Goal: Task Accomplishment & Management: Manage account settings

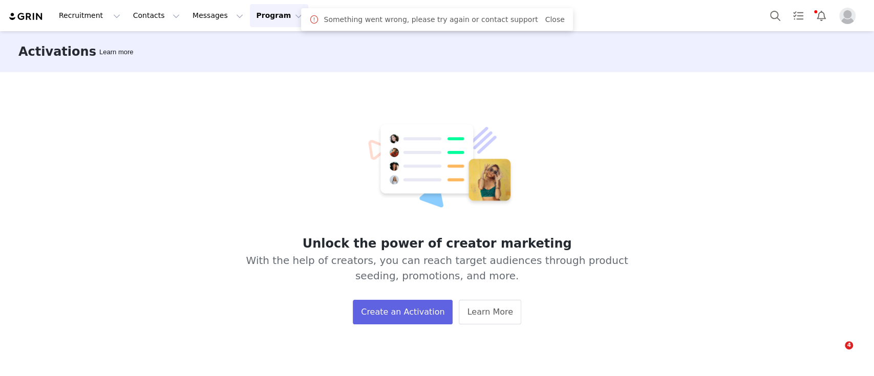
drag, startPoint x: 0, startPoint y: 0, endPoint x: 260, endPoint y: 17, distance: 260.2
click at [260, 17] on button "Program Program" at bounding box center [279, 15] width 58 height 23
click at [267, 45] on p "Activations" at bounding box center [252, 45] width 39 height 11
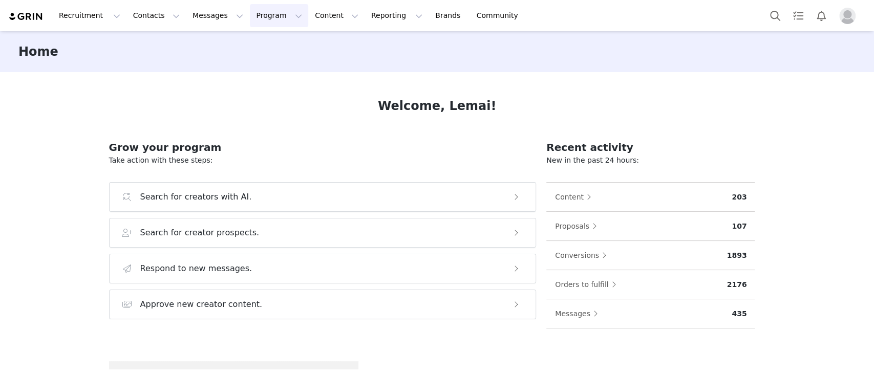
click at [260, 12] on button "Program Program" at bounding box center [279, 15] width 58 height 23
click at [269, 42] on div "Activations" at bounding box center [265, 45] width 69 height 11
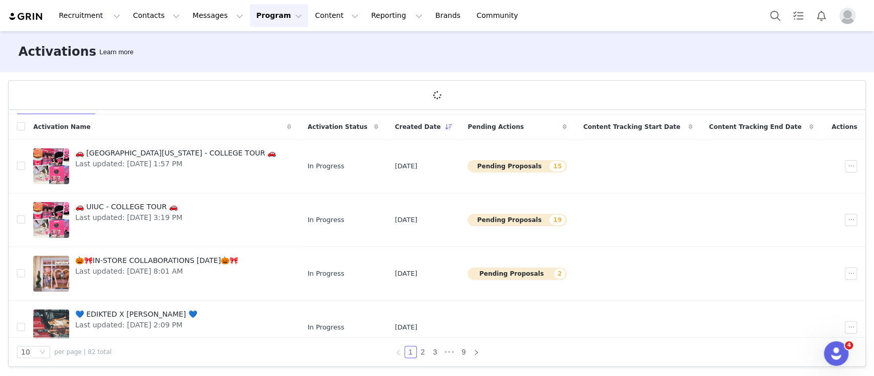
scroll to position [339, 0]
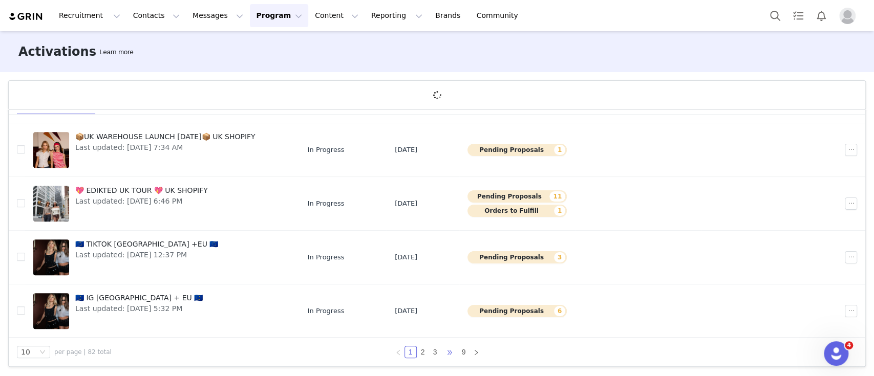
click at [441, 352] on span "•••" at bounding box center [449, 352] width 16 height 12
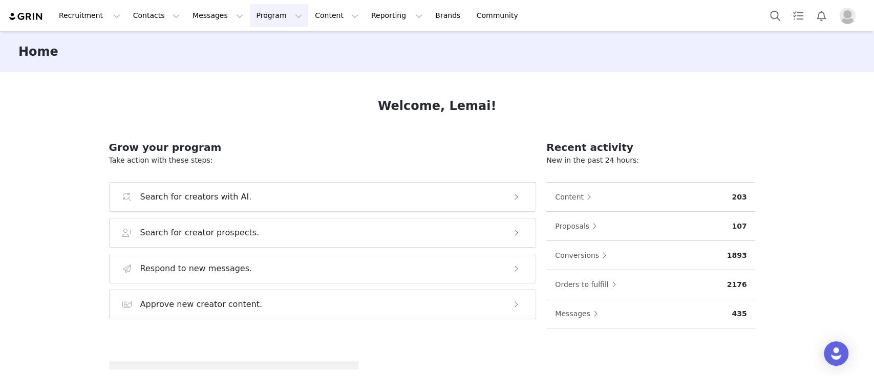
click at [250, 18] on button "Program Program" at bounding box center [279, 15] width 58 height 23
click at [265, 42] on p "Activations" at bounding box center [252, 45] width 39 height 11
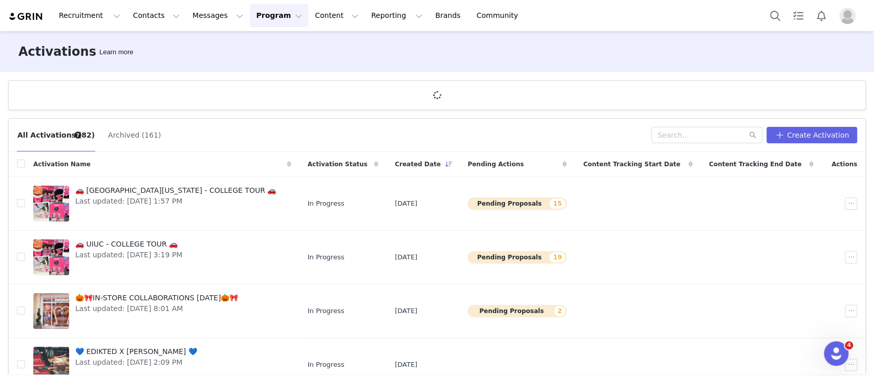
scroll to position [37, 0]
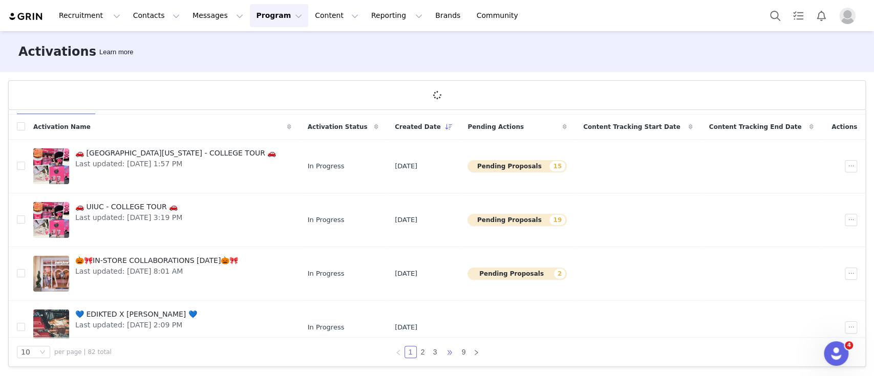
click at [442, 351] on span "•••" at bounding box center [449, 352] width 16 height 12
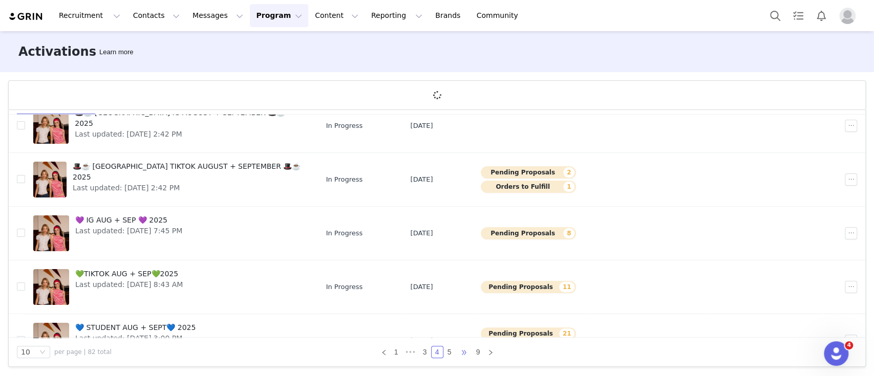
scroll to position [43, 0]
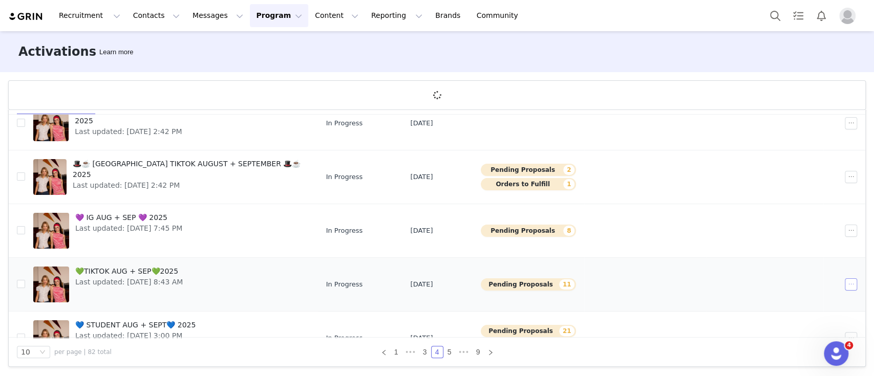
click at [845, 281] on button "button" at bounding box center [851, 285] width 12 height 12
click at [771, 194] on span "Duplicate" at bounding box center [779, 199] width 34 height 11
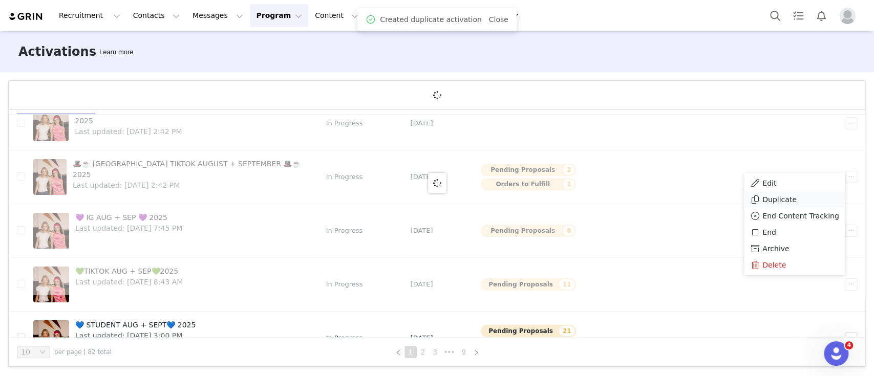
scroll to position [0, 0]
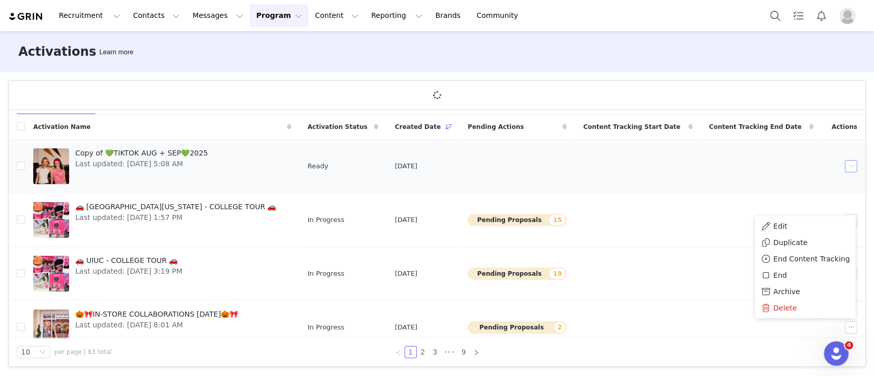
click at [845, 166] on button "button" at bounding box center [851, 166] width 12 height 12
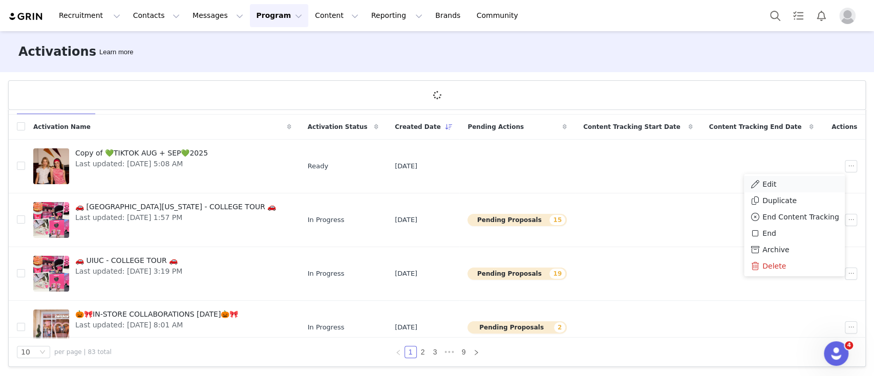
click at [778, 182] on div "Edit" at bounding box center [794, 184] width 89 height 11
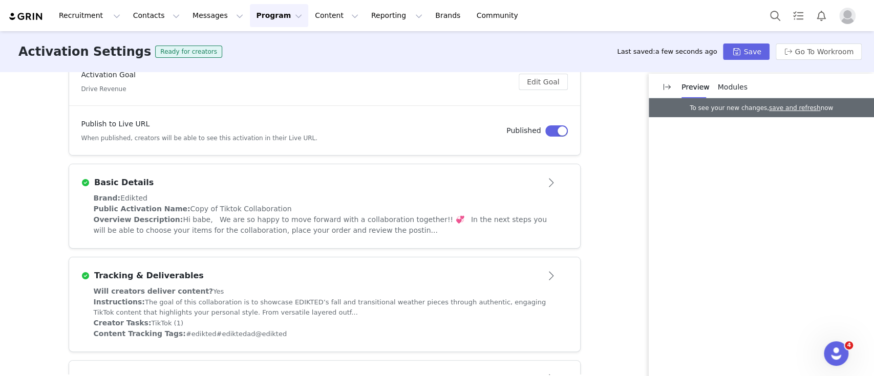
scroll to position [139, 0]
click at [213, 191] on div "Brand: Edikted" at bounding box center [325, 196] width 462 height 11
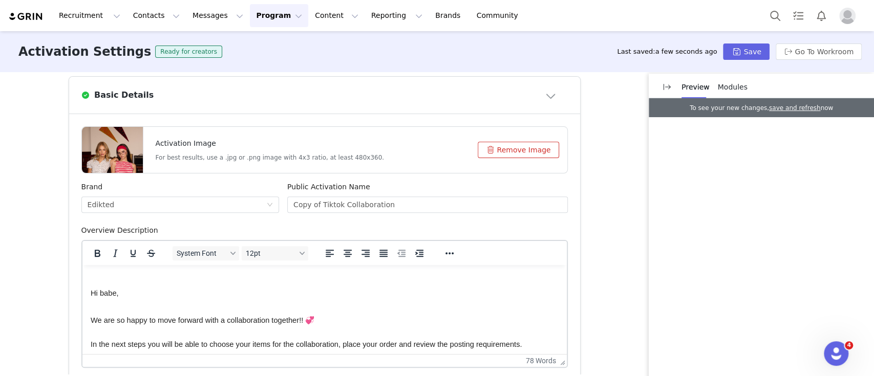
scroll to position [232, 0]
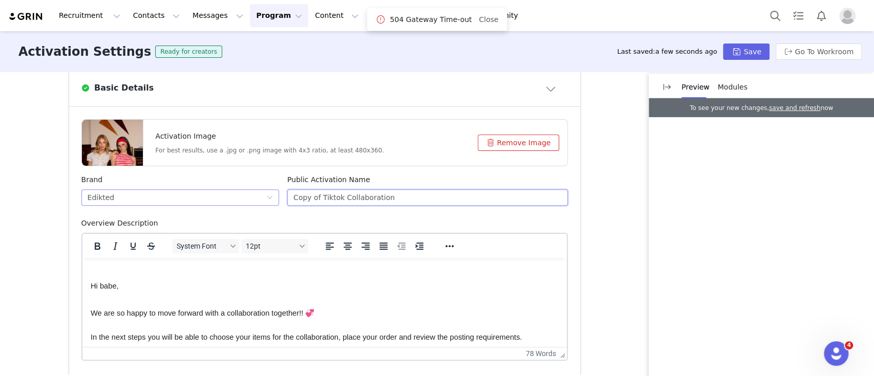
drag, startPoint x: 317, startPoint y: 195, endPoint x: 244, endPoint y: 194, distance: 72.7
click at [244, 194] on div "Brand Edikted Public Activation Name Copy of Tiktok Collaboration" at bounding box center [324, 197] width 495 height 44
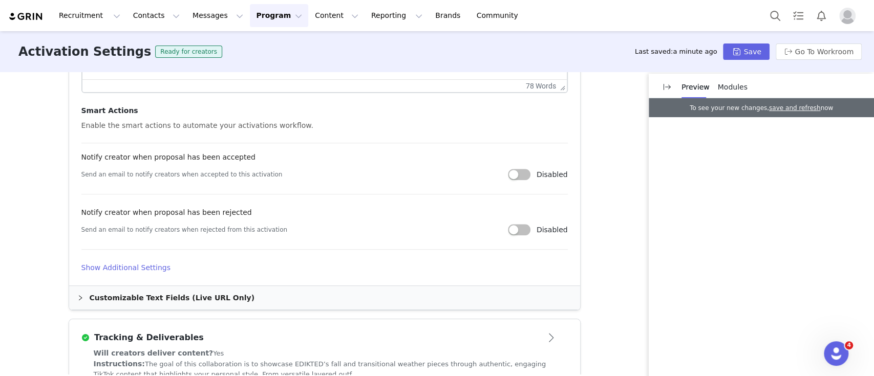
scroll to position [502, 0]
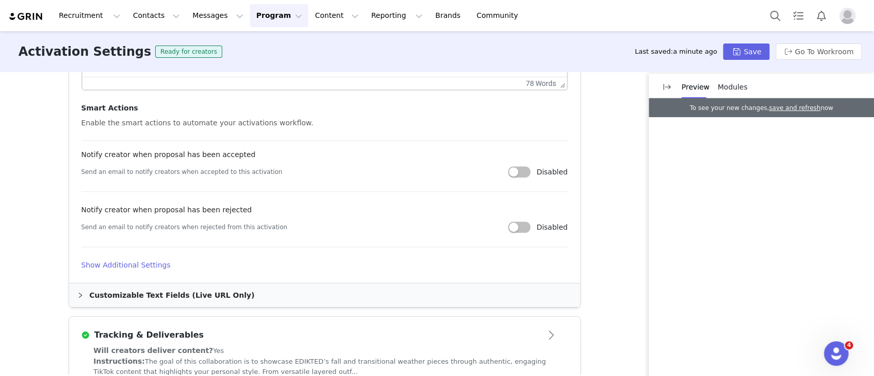
type input "Tiktok Collaboration"
click at [144, 266] on h4 "Show Additional Settings" at bounding box center [324, 265] width 486 height 11
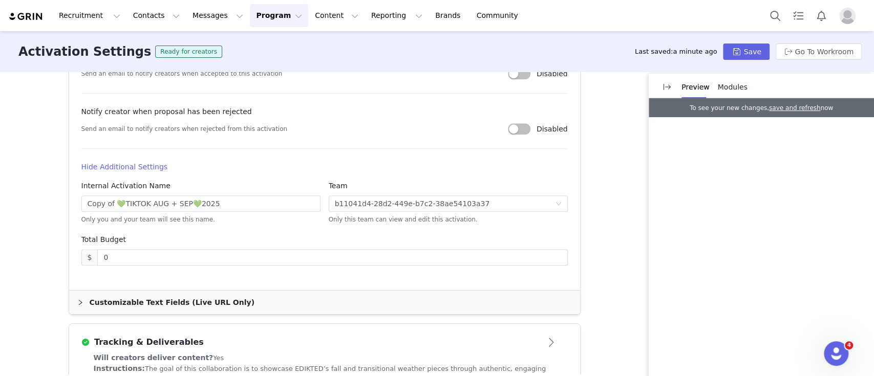
scroll to position [603, 0]
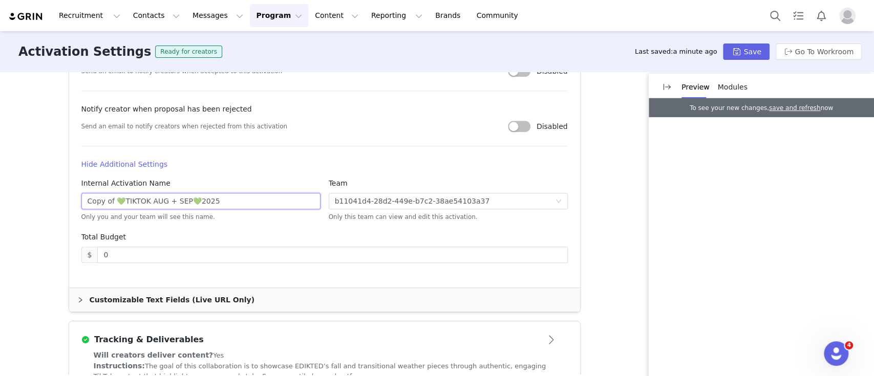
drag, startPoint x: 111, startPoint y: 201, endPoint x: 57, endPoint y: 196, distance: 54.0
click at [57, 196] on div "Activation Type Ongoing activations do not have start and end dates. Content wi…" at bounding box center [437, 223] width 874 height 303
drag, startPoint x: 92, startPoint y: 200, endPoint x: 144, endPoint y: 200, distance: 52.2
click at [144, 200] on input "💚TIKTOK AUG + SEP💚2025" at bounding box center [200, 201] width 239 height 16
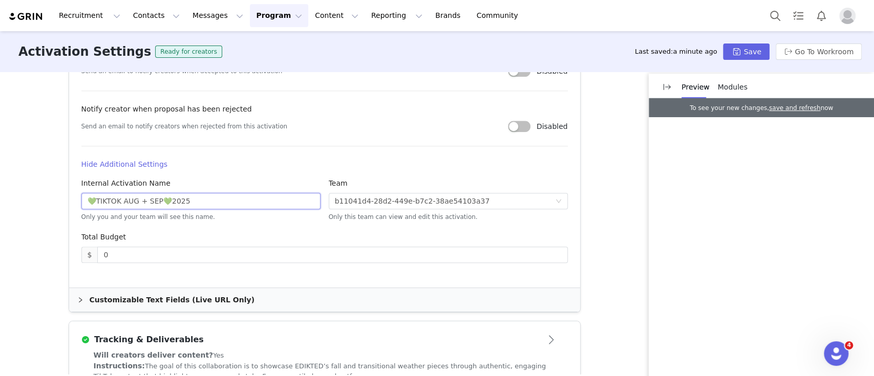
drag, startPoint x: 153, startPoint y: 202, endPoint x: 117, endPoint y: 199, distance: 36.0
click at [117, 199] on input "💚TIKTOK AUG + SEP💚2025" at bounding box center [200, 201] width 239 height 16
type input "💚TIKTOK OCTOBER💚2025"
click at [272, 233] on div "Total Budget" at bounding box center [324, 239] width 486 height 15
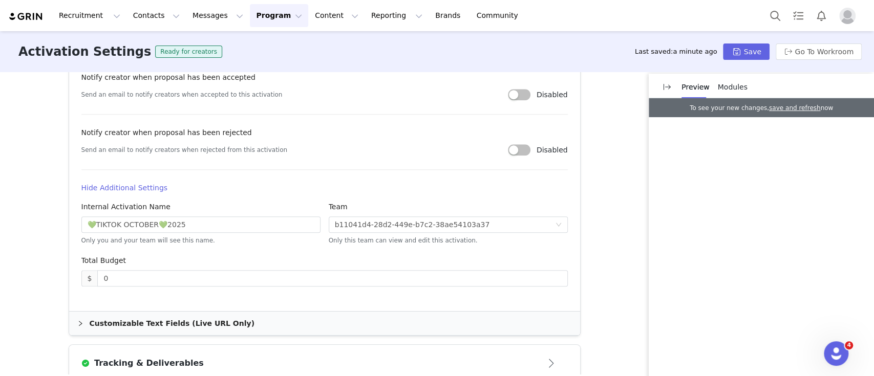
scroll to position [639, 0]
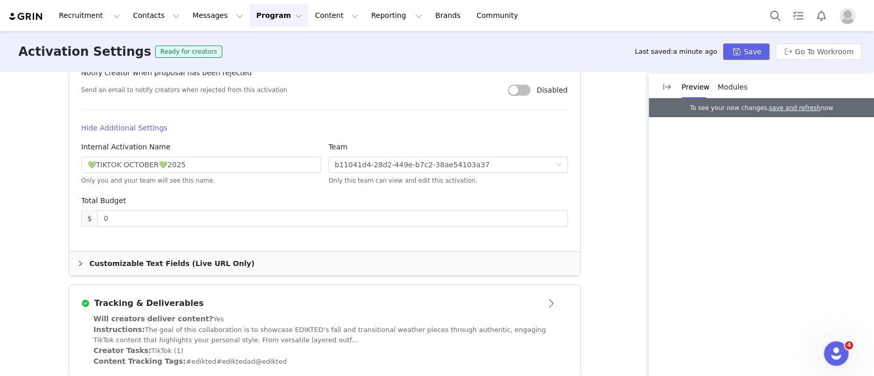
click at [237, 262] on div "Customizable Text Fields (Live URL Only)" at bounding box center [324, 264] width 511 height 24
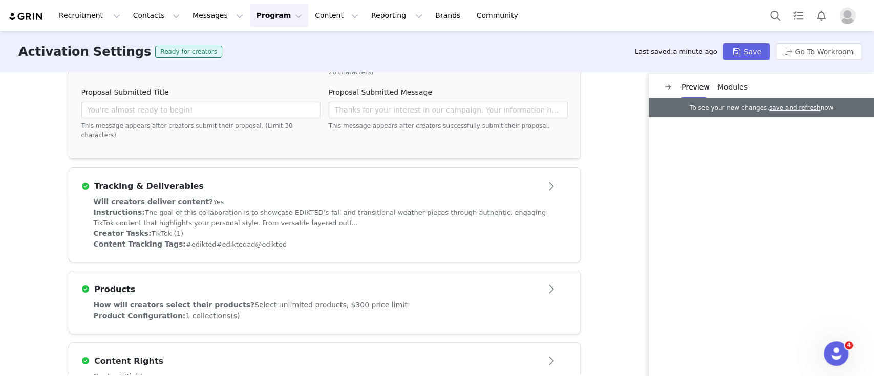
click at [241, 228] on div "Creator Tasks: TikTok (1)" at bounding box center [325, 233] width 462 height 11
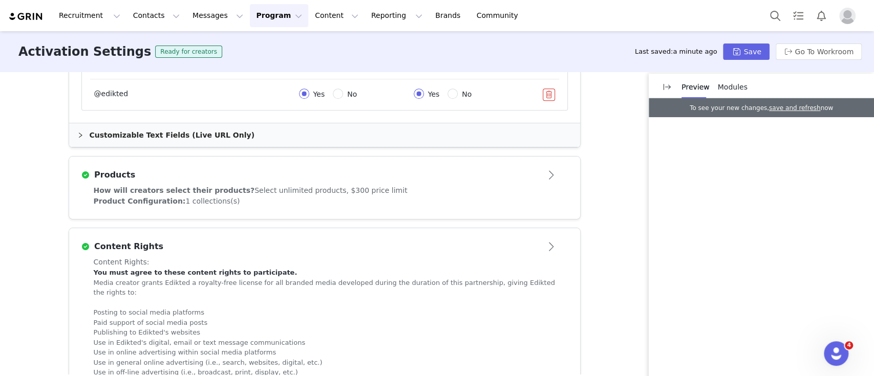
scroll to position [711, 0]
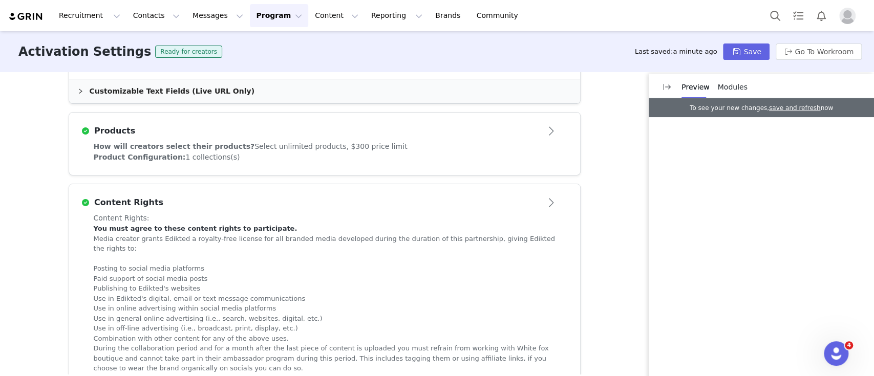
click at [254, 142] on span "Select unlimited products, $300 price limit" at bounding box center [330, 146] width 153 height 8
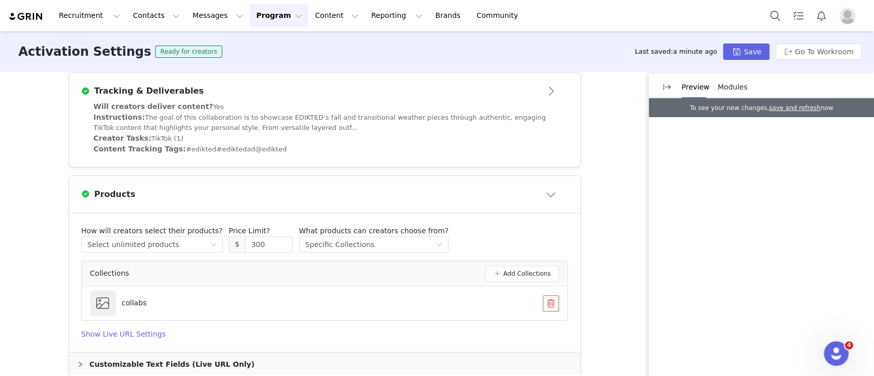
scroll to position [319, 0]
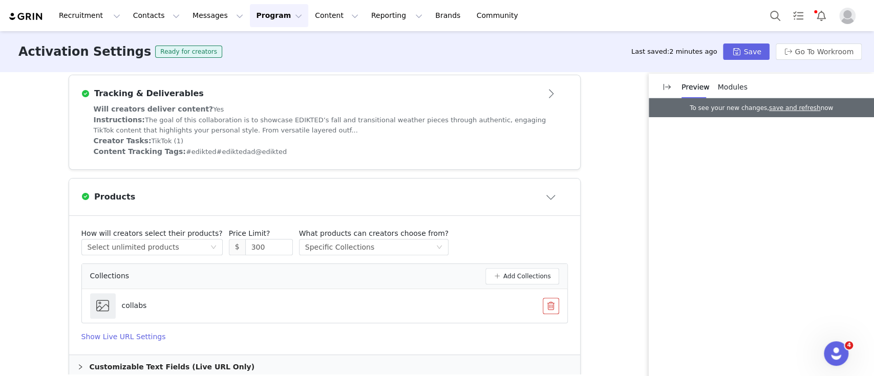
click at [236, 160] on div "Will creators deliver content? Yes Instructions: The goal of this collaboration…" at bounding box center [324, 137] width 511 height 66
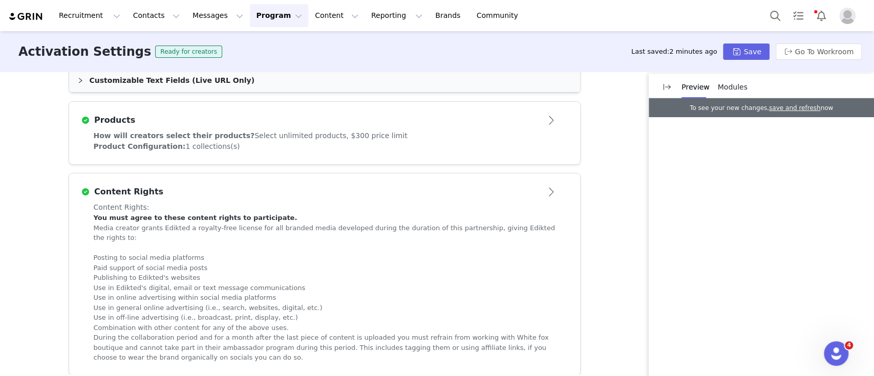
scroll to position [766, 0]
click at [185, 87] on div "Customizable Text Fields (Live URL Only)" at bounding box center [324, 81] width 511 height 24
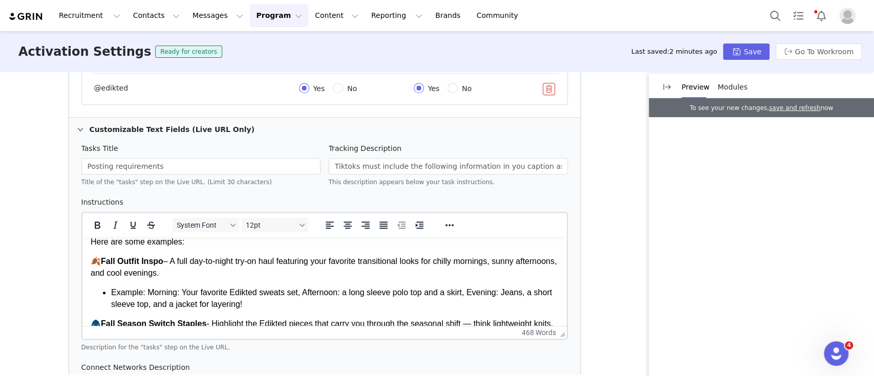
scroll to position [92, 0]
click at [99, 297] on ul "Example: Morning: Your favorite Edikted sweats set, Afternoon: a long sleeve po…" at bounding box center [324, 297] width 468 height 23
click at [98, 290] on ul "Example: Morning: Your favorite Edikted sweats set, Afternoon: a long sleeve po…" at bounding box center [324, 297] width 468 height 23
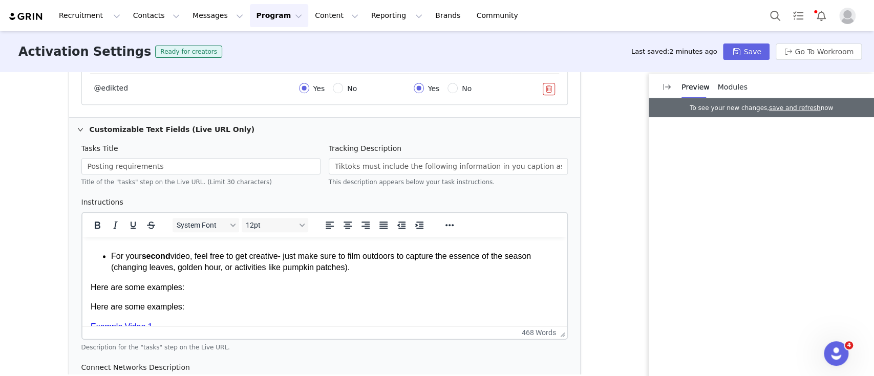
scroll to position [211, 0]
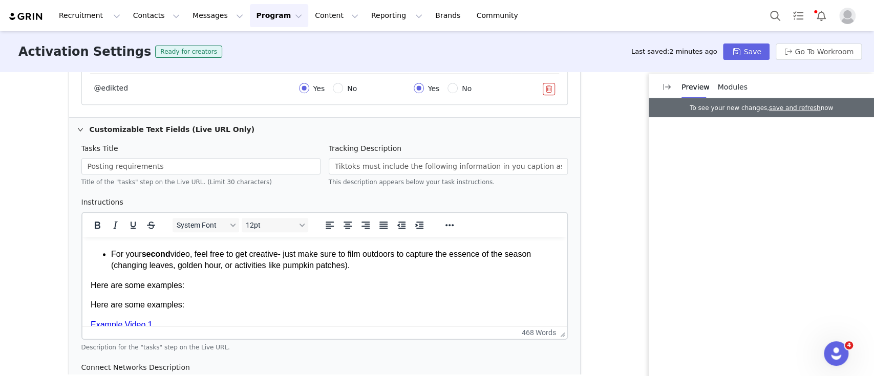
drag, startPoint x: 229, startPoint y: 256, endPoint x: 355, endPoint y: 272, distance: 127.5
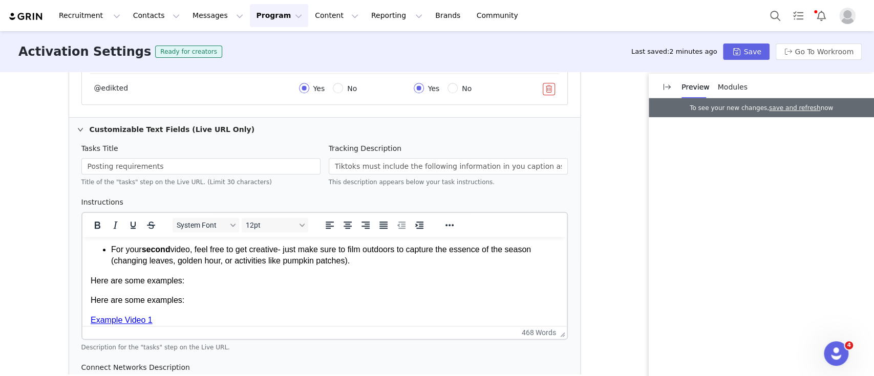
scroll to position [217, 0]
drag, startPoint x: 182, startPoint y: 300, endPoint x: 84, endPoint y: 301, distance: 98.3
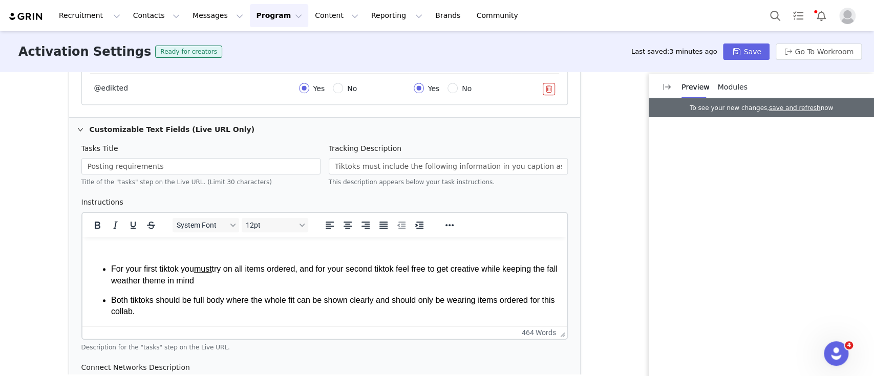
scroll to position [346, 0]
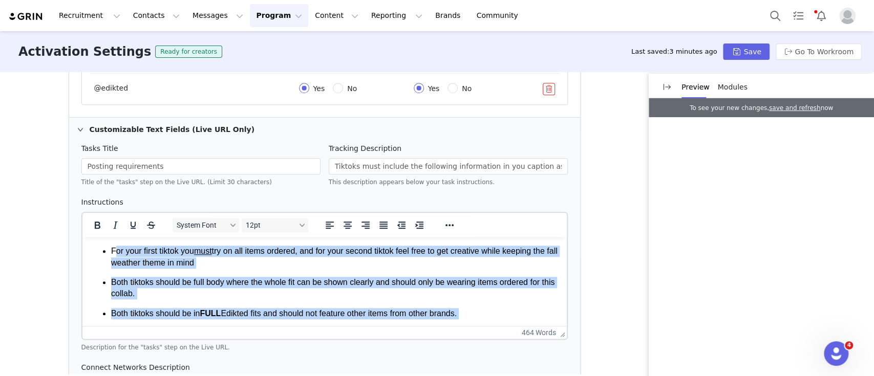
drag, startPoint x: 114, startPoint y: 269, endPoint x: 154, endPoint y: 323, distance: 66.9
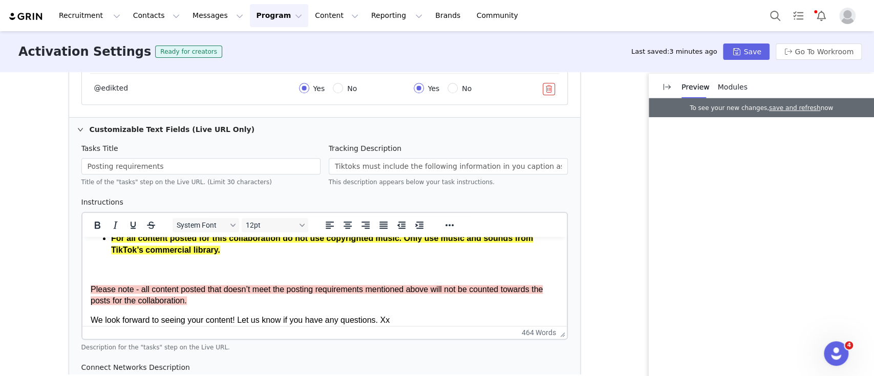
scroll to position [649, 0]
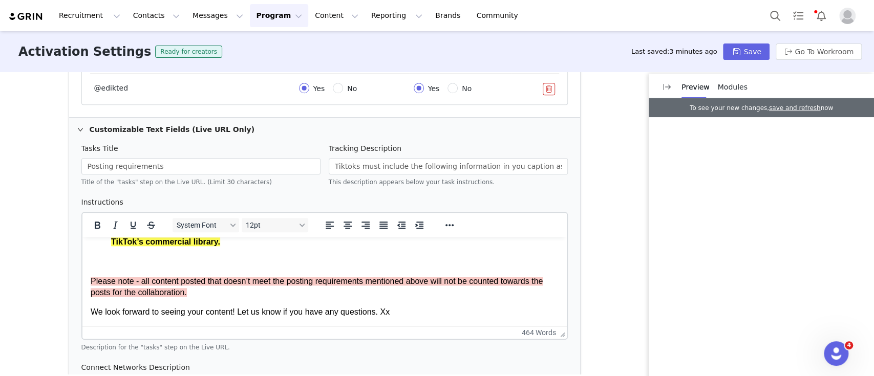
click at [582, 289] on div "Activation Type Ongoing activations do not have start and end dates. Content wi…" at bounding box center [437, 223] width 874 height 303
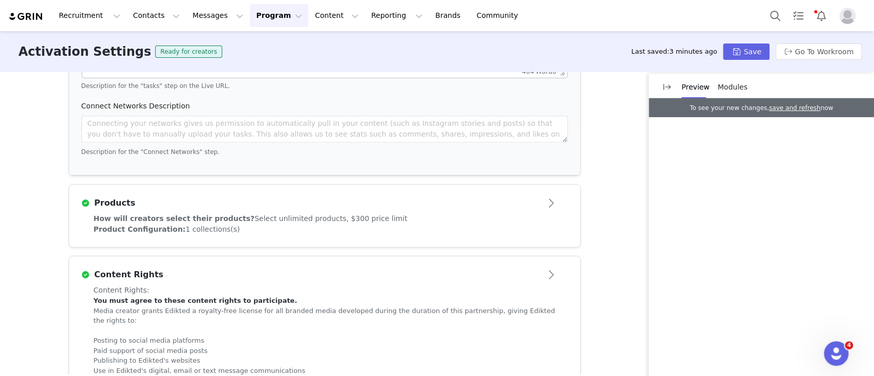
click at [282, 228] on div "Product Configuration: 1 collections(s)" at bounding box center [325, 229] width 462 height 11
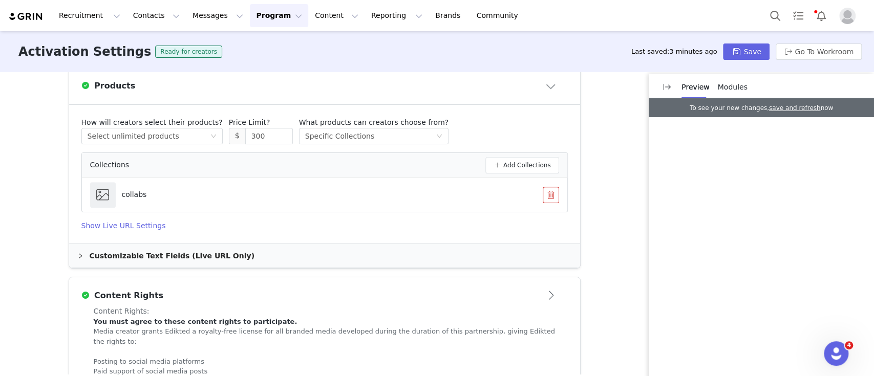
scroll to position [405, 0]
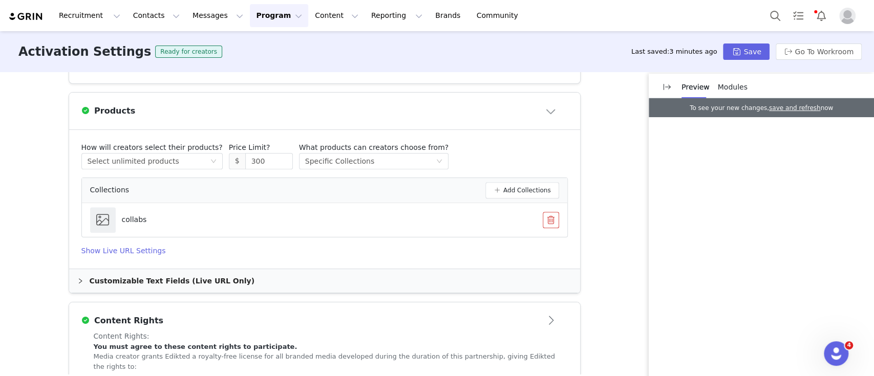
click at [247, 287] on div "Customizable Text Fields (Live URL Only)" at bounding box center [324, 281] width 511 height 24
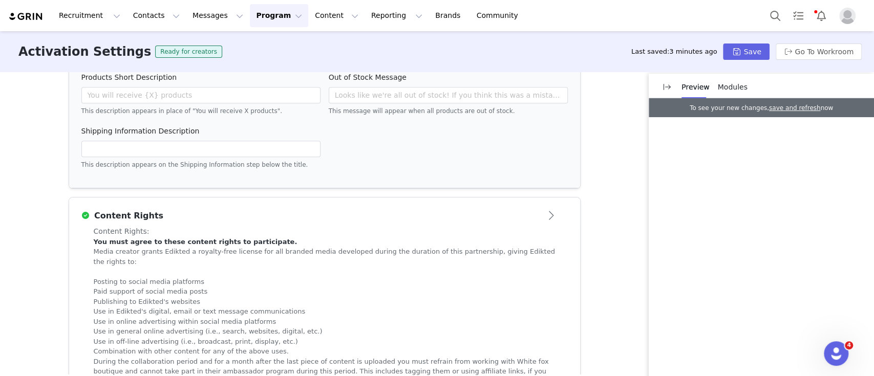
scroll to position [707, 0]
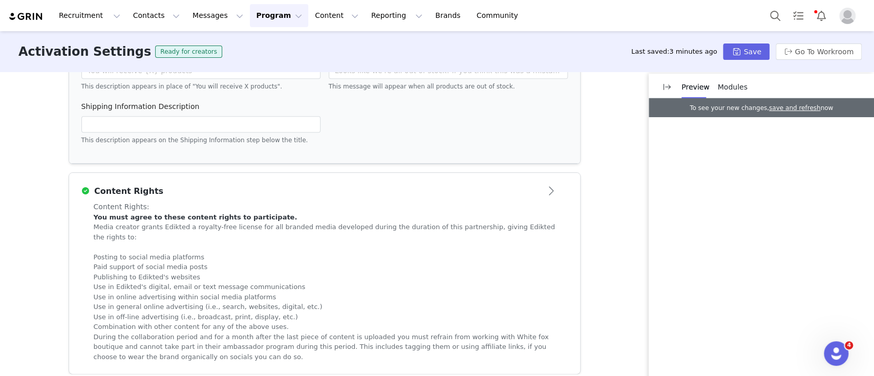
click at [721, 89] on span "Modules" at bounding box center [733, 87] width 30 height 8
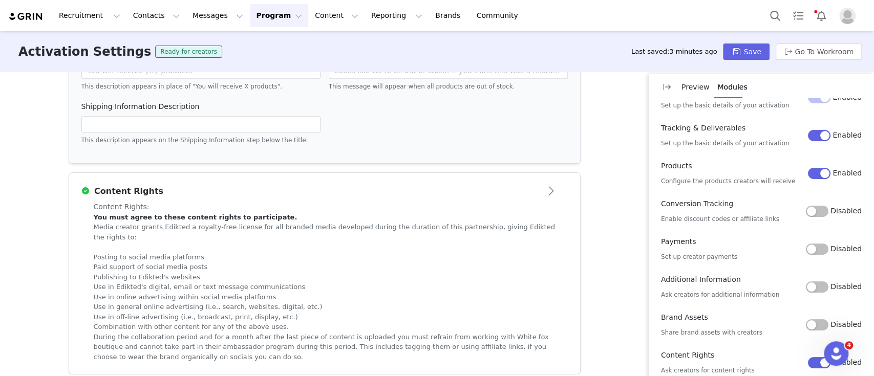
scroll to position [23, 0]
click at [811, 211] on button "Disabled" at bounding box center [817, 209] width 23 height 11
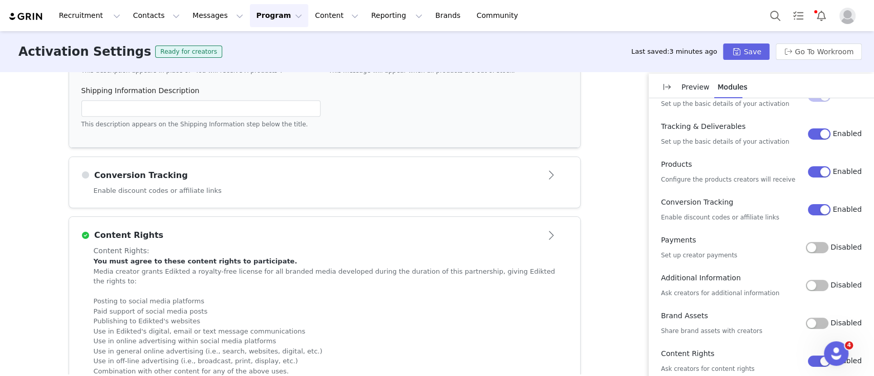
click at [356, 200] on div "Enable discount codes or affiliate links" at bounding box center [324, 197] width 511 height 23
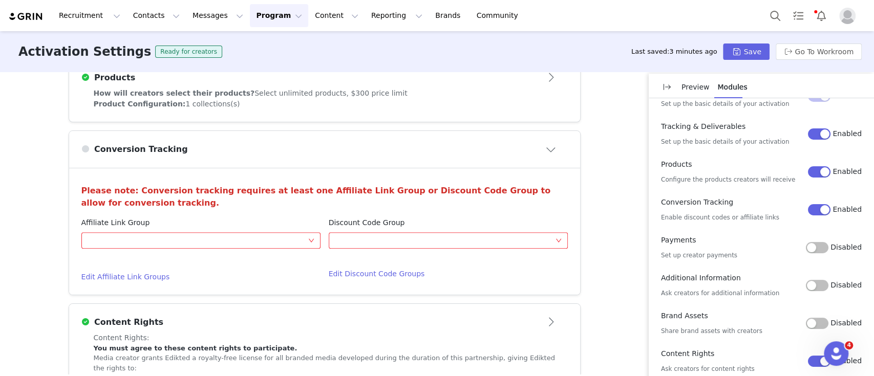
scroll to position [436, 0]
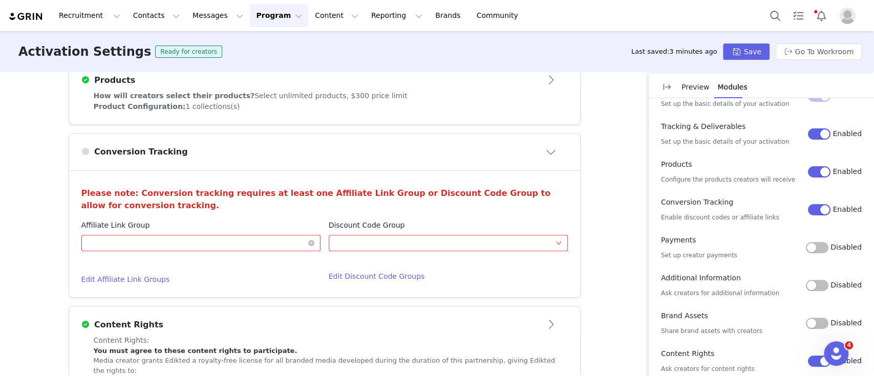
click at [300, 248] on div "Optional" at bounding box center [198, 243] width 220 height 15
click at [369, 249] on div "Optional" at bounding box center [445, 243] width 220 height 15
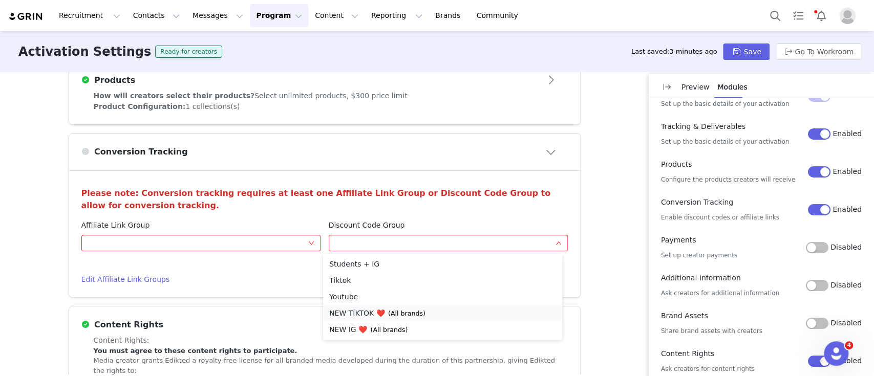
click at [363, 315] on li "NEW TIKTOK ❤️ (All brands)" at bounding box center [442, 313] width 239 height 16
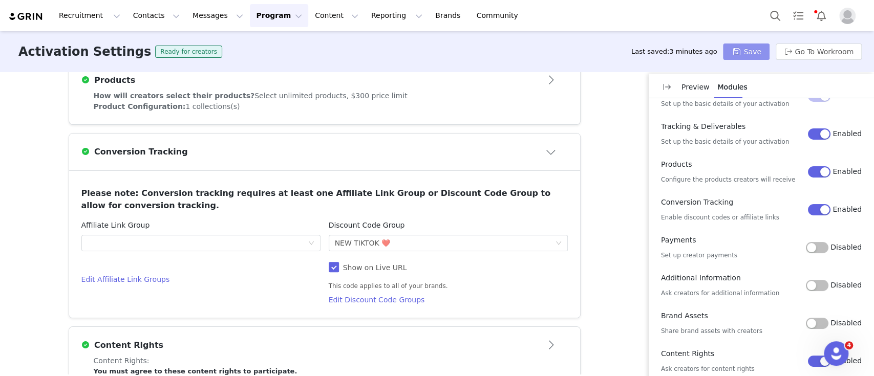
click at [748, 54] on button "Save" at bounding box center [746, 52] width 46 height 16
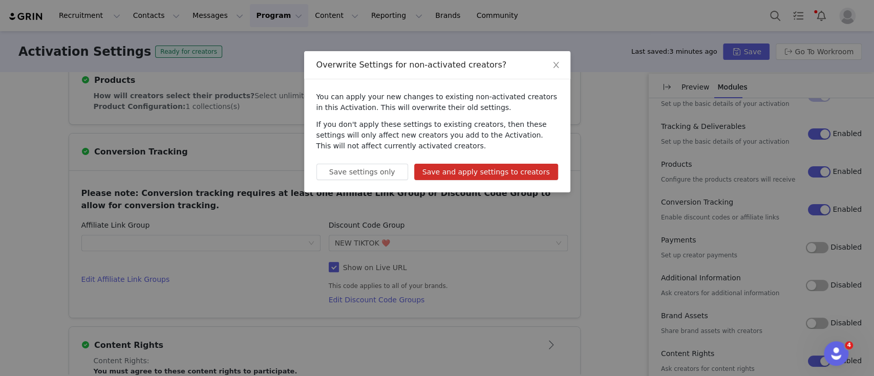
click at [504, 170] on button "Save and apply settings to creators" at bounding box center [486, 172] width 144 height 16
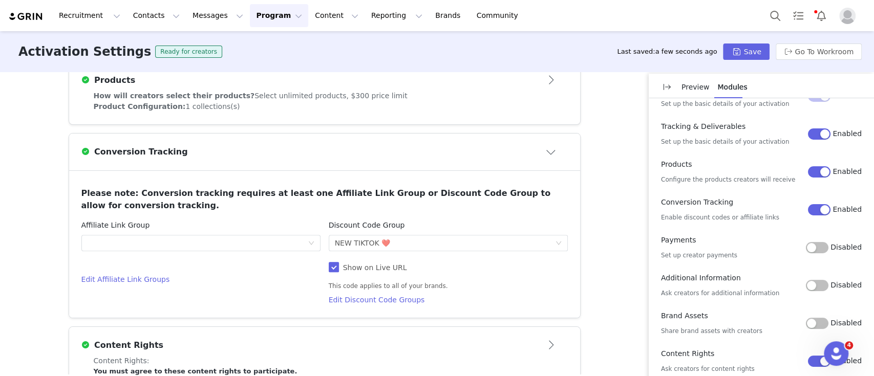
click at [250, 18] on button "Program Program" at bounding box center [279, 15] width 58 height 23
click at [240, 45] on p "Activations" at bounding box center [252, 45] width 39 height 11
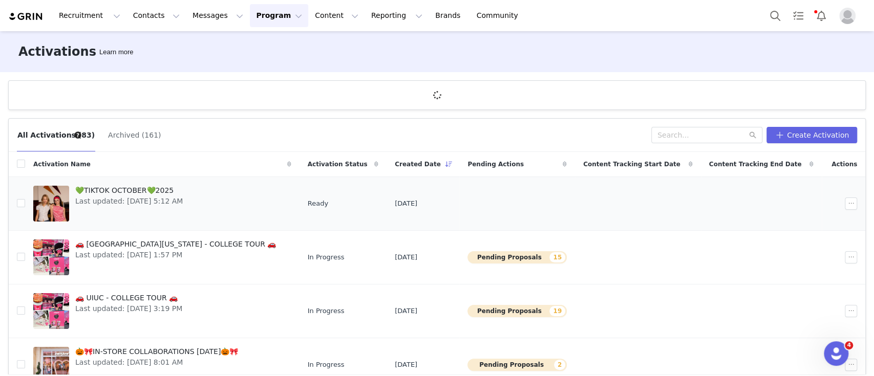
click at [139, 204] on span "Last updated: Oct 1, 2025 5:12 AM" at bounding box center [129, 201] width 108 height 11
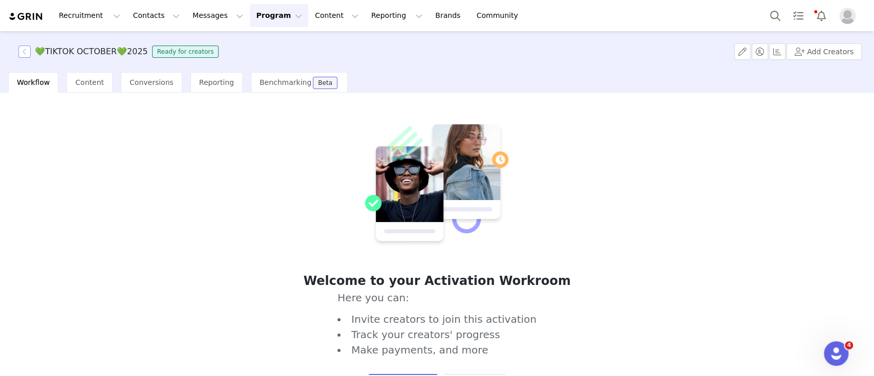
click at [30, 55] on button "button" at bounding box center [24, 52] width 12 height 12
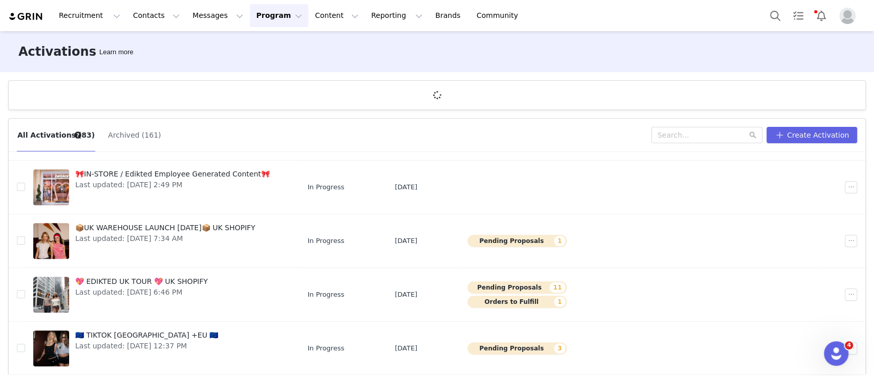
scroll to position [37, 0]
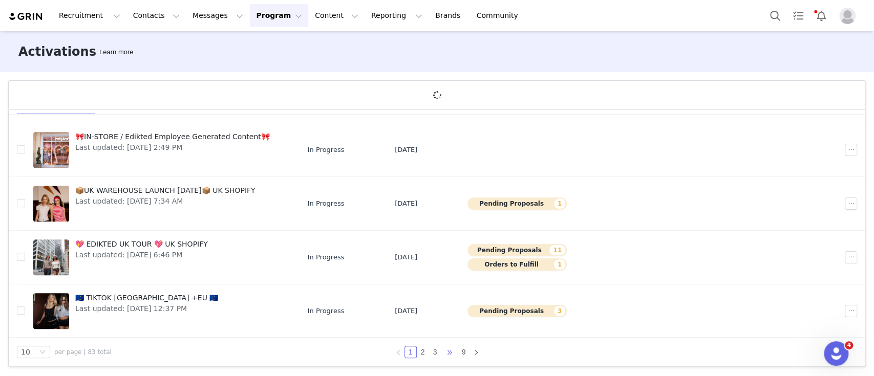
click at [441, 349] on span "•••" at bounding box center [449, 352] width 16 height 12
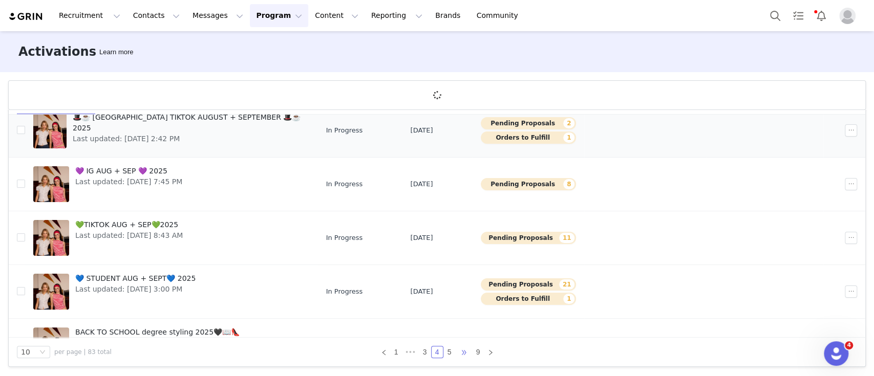
scroll to position [152, 0]
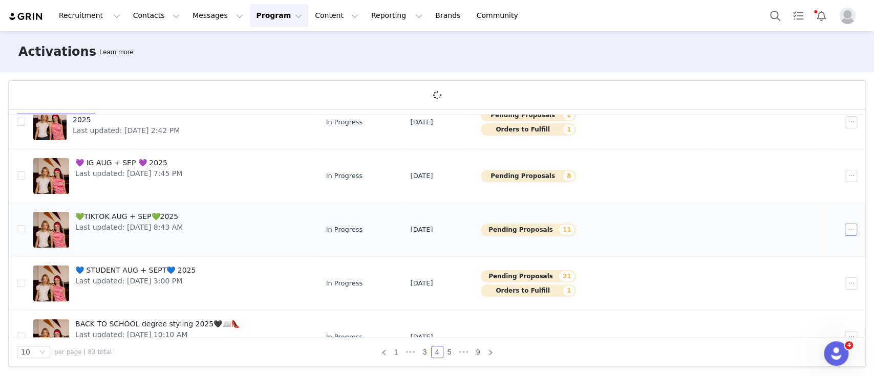
click at [845, 226] on button "button" at bounding box center [851, 230] width 12 height 12
click at [764, 249] on span "Edit" at bounding box center [769, 247] width 14 height 11
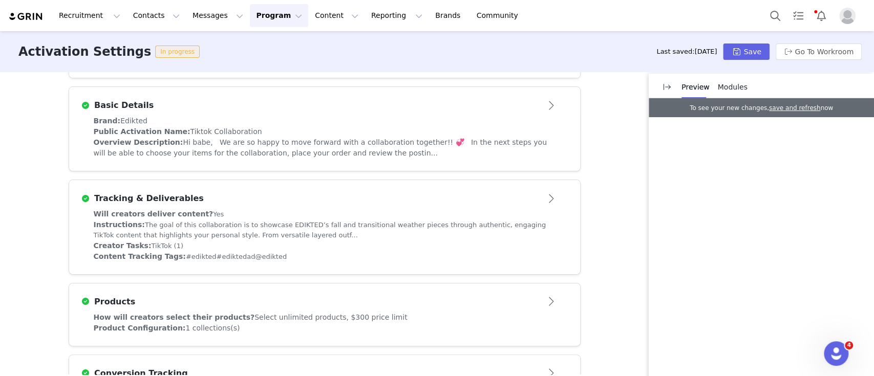
scroll to position [246, 0]
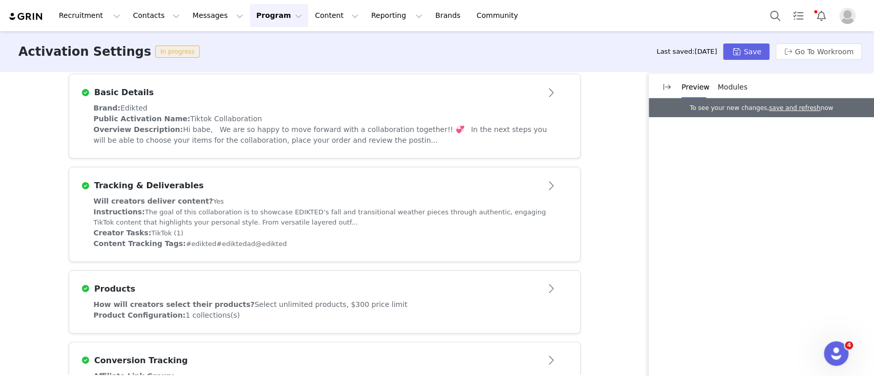
click at [262, 154] on div "Brand: Edikted Public Activation Name: Tiktok Collaboration Overview Descriptio…" at bounding box center [324, 130] width 511 height 55
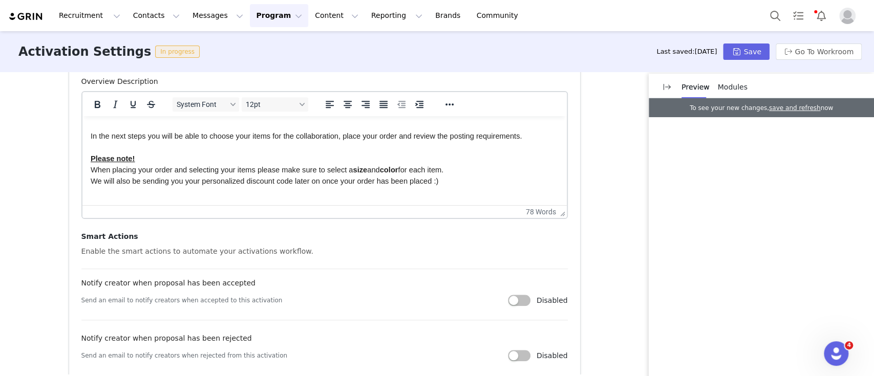
scroll to position [60, 0]
click at [237, 243] on div "Smart Actions Enable the smart actions to automate your activations workflow. N…" at bounding box center [324, 303] width 486 height 145
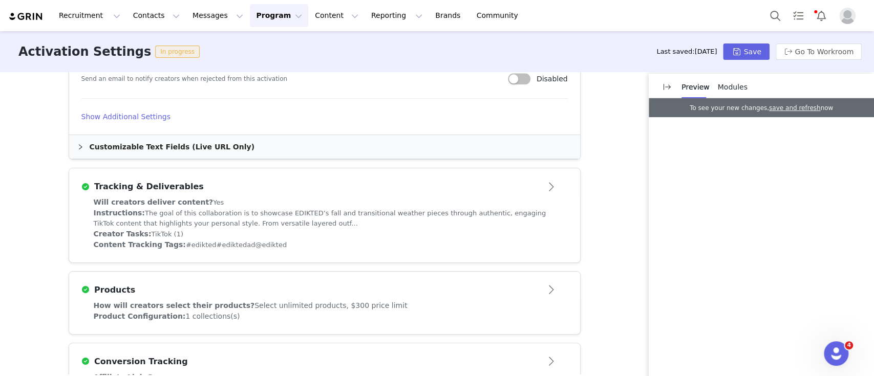
scroll to position [682, 0]
click at [206, 142] on div "Customizable Text Fields (Live URL Only)" at bounding box center [324, 146] width 511 height 24
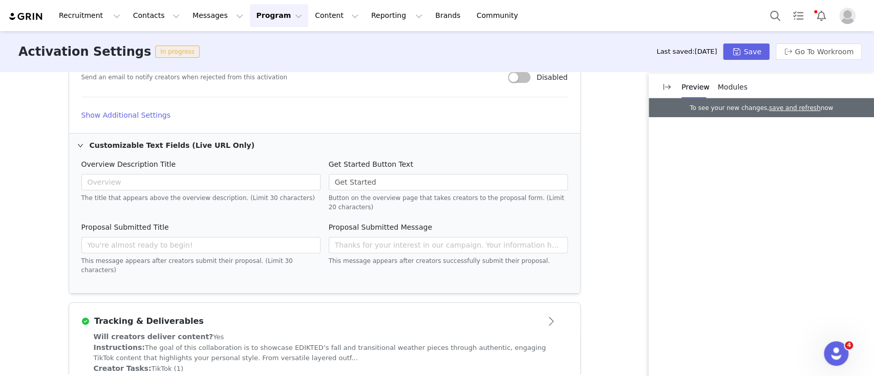
click at [180, 343] on div "Instructions: The goal of this collaboration is to showcase EDIKTED’s fall and …" at bounding box center [325, 353] width 462 height 21
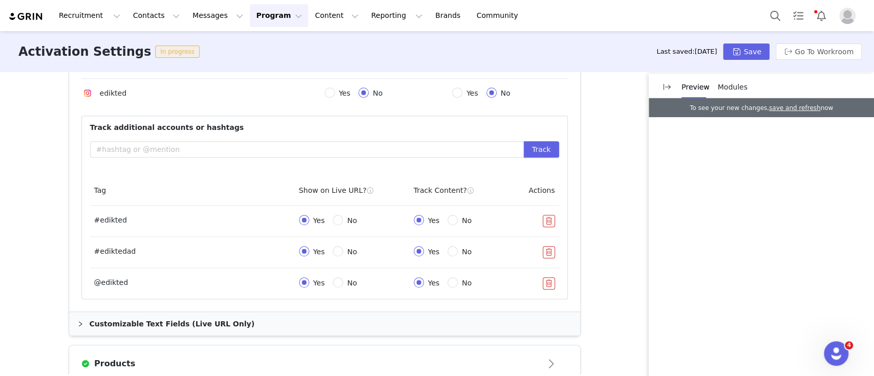
scroll to position [520, 0]
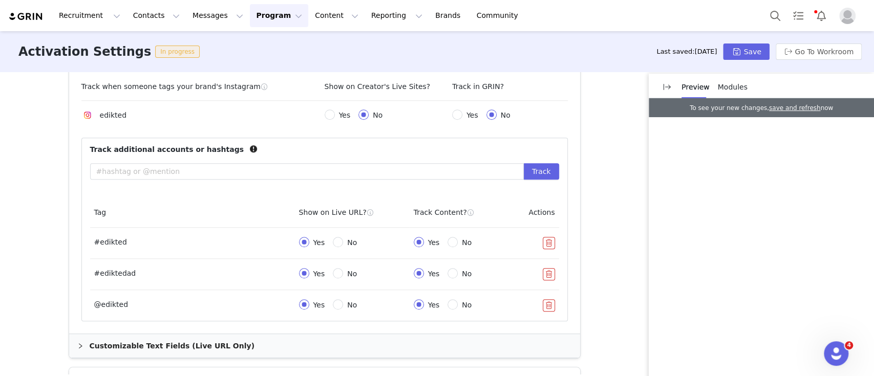
click at [181, 341] on div "Customizable Text Fields (Live URL Only)" at bounding box center [324, 346] width 511 height 24
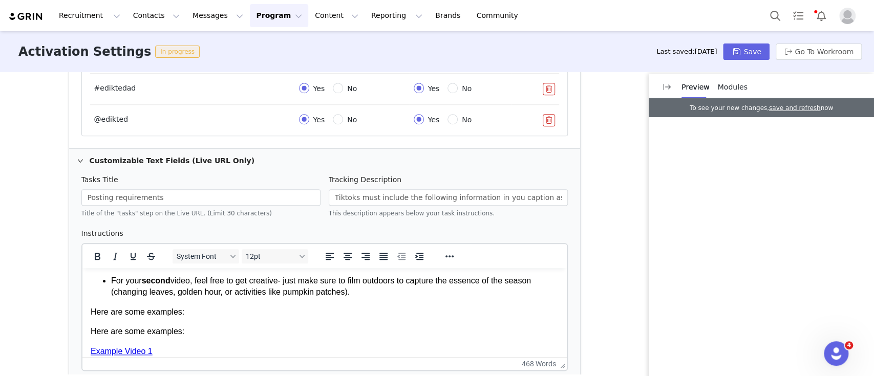
scroll to position [215, 0]
drag, startPoint x: 182, startPoint y: 336, endPoint x: 93, endPoint y: 330, distance: 89.8
click at [93, 330] on p "Here are some examples:" at bounding box center [324, 332] width 468 height 11
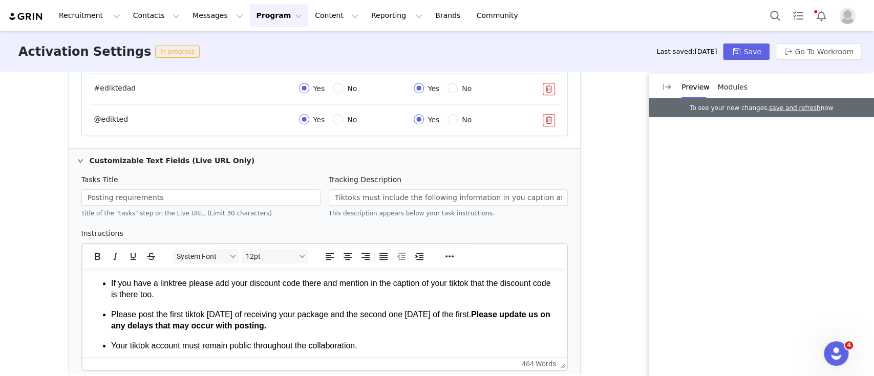
scroll to position [649, 0]
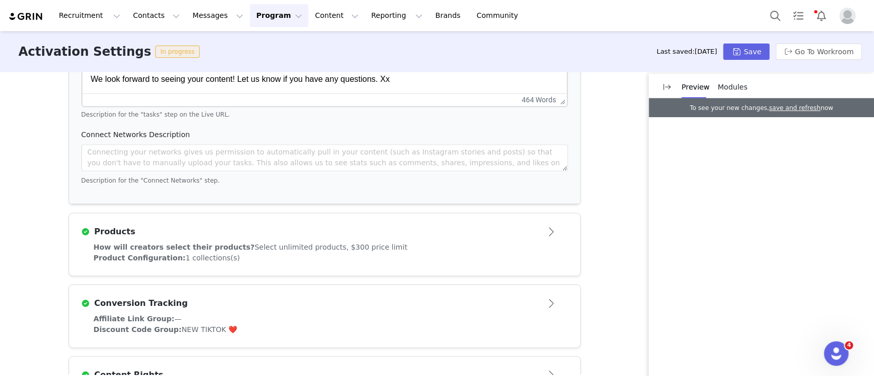
click at [172, 242] on div "How will creators select their products? Select unlimited products, $300 price …" at bounding box center [325, 247] width 462 height 11
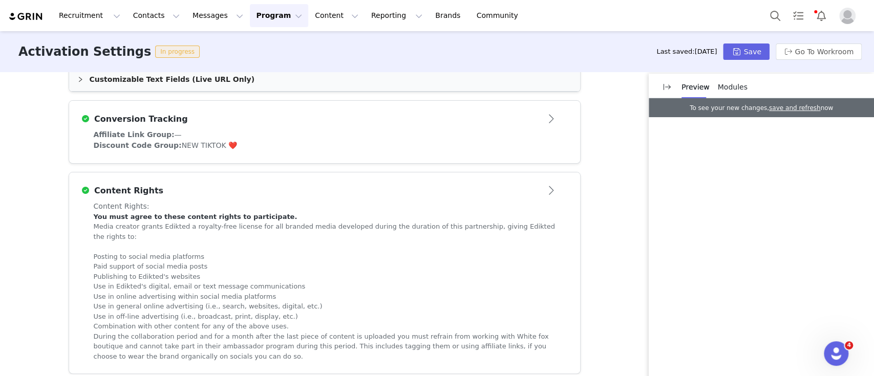
scroll to position [332, 0]
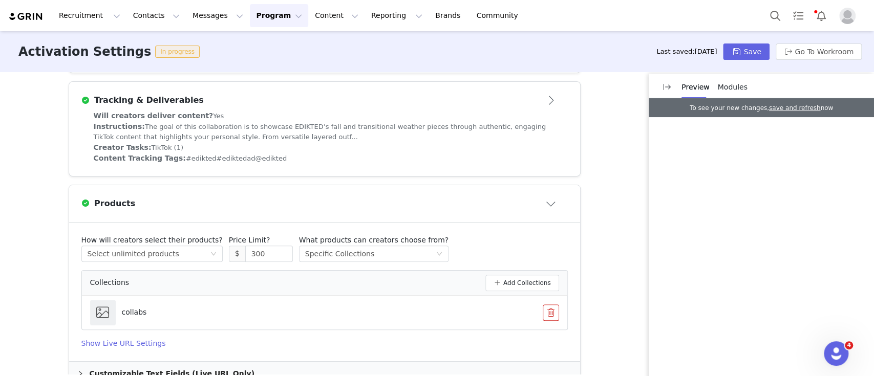
click at [172, 372] on div "Customizable Text Fields (Live URL Only)" at bounding box center [324, 374] width 511 height 24
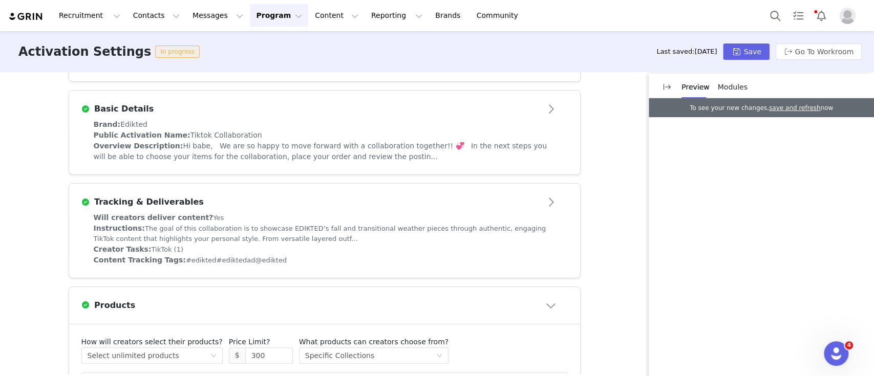
scroll to position [232, 0]
click at [172, 223] on div "Instructions: The goal of this collaboration is to showcase EDIKTED’s fall and …" at bounding box center [325, 231] width 462 height 21
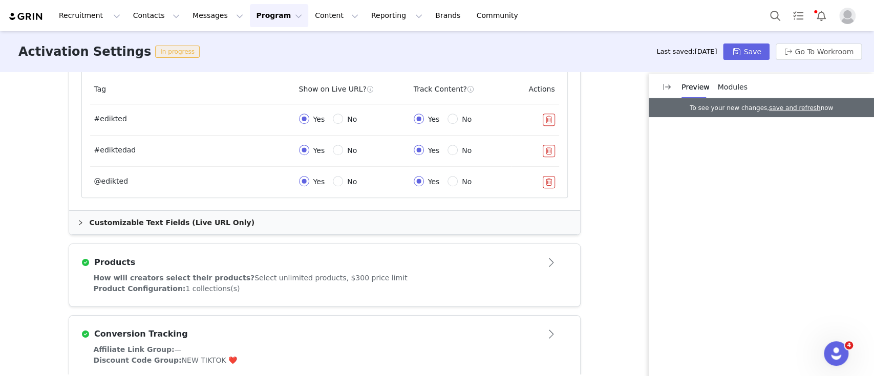
scroll to position [643, 0]
click at [172, 223] on div "Customizable Text Fields (Live URL Only)" at bounding box center [324, 223] width 511 height 24
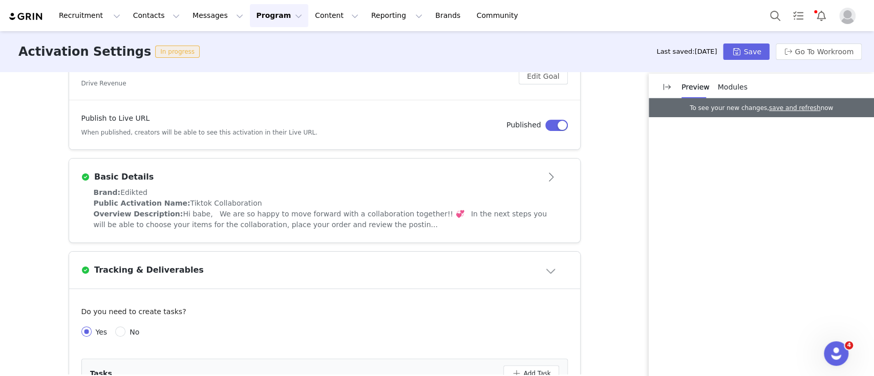
scroll to position [163, 0]
click at [162, 183] on div "Basic Details" at bounding box center [324, 175] width 486 height 16
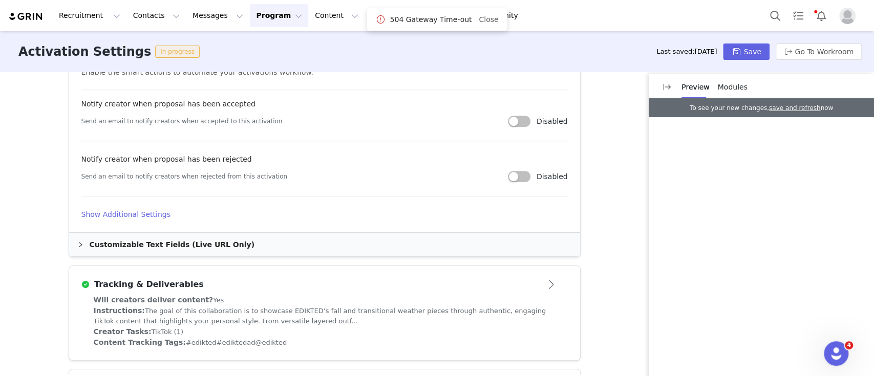
scroll to position [584, 0]
click at [170, 237] on div "Customizable Text Fields (Live URL Only)" at bounding box center [324, 244] width 511 height 24
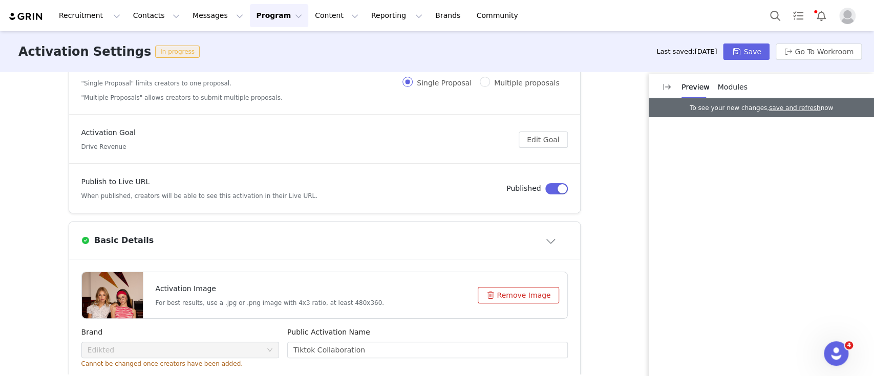
scroll to position [0, 0]
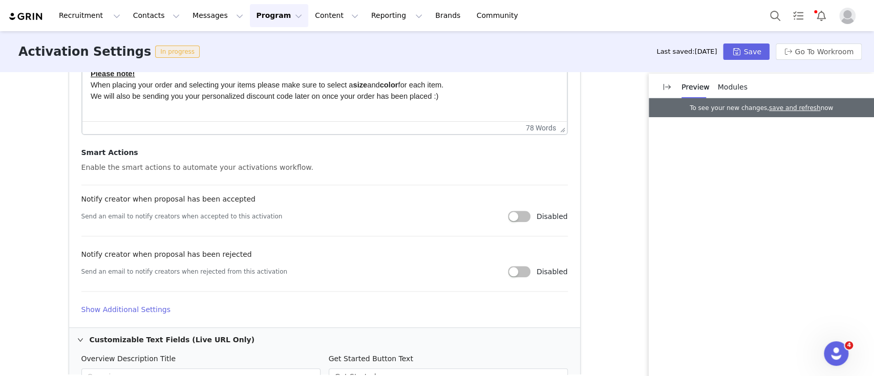
click at [125, 311] on h4 "Show Additional Settings" at bounding box center [324, 310] width 486 height 11
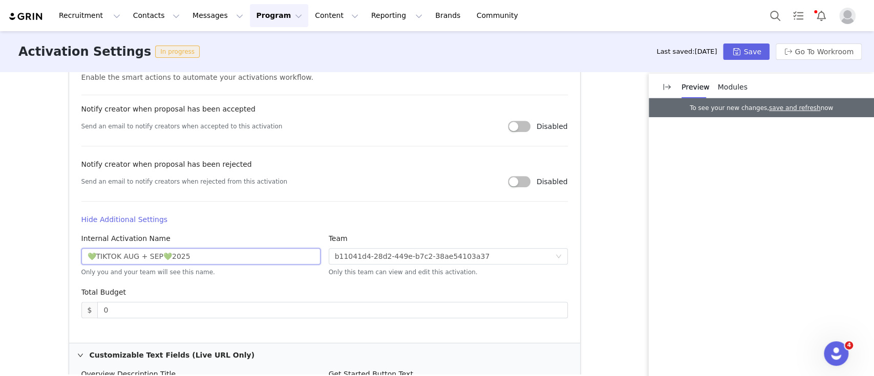
click at [164, 260] on input "💚TIKTOK AUG + SEP💚2025" at bounding box center [200, 256] width 239 height 16
drag, startPoint x: 194, startPoint y: 247, endPoint x: 175, endPoint y: 248, distance: 19.0
click at [175, 248] on div "Internal Activation Name 💚TIKTOK AUG + SEP💚2025 Only you and your team will see…" at bounding box center [200, 253] width 239 height 41
click at [162, 258] on input "💚TIKTOK AUG + SEP💚2025" at bounding box center [200, 256] width 239 height 16
click at [91, 253] on input "💚TIKTOK AUG + SEP 2025" at bounding box center [200, 256] width 239 height 16
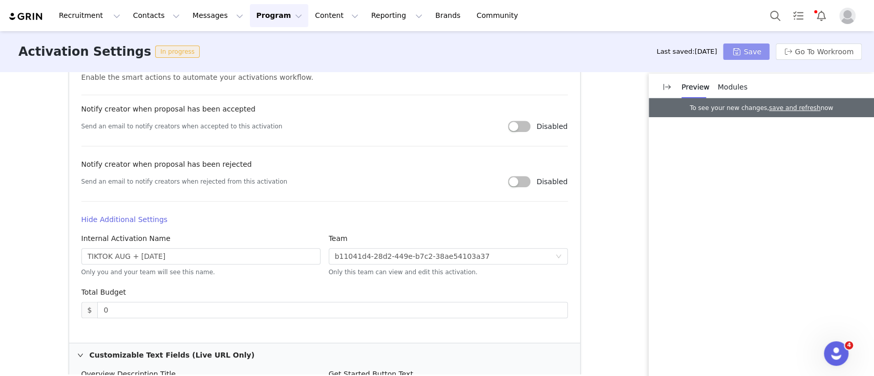
click at [755, 54] on button "Save" at bounding box center [746, 52] width 46 height 16
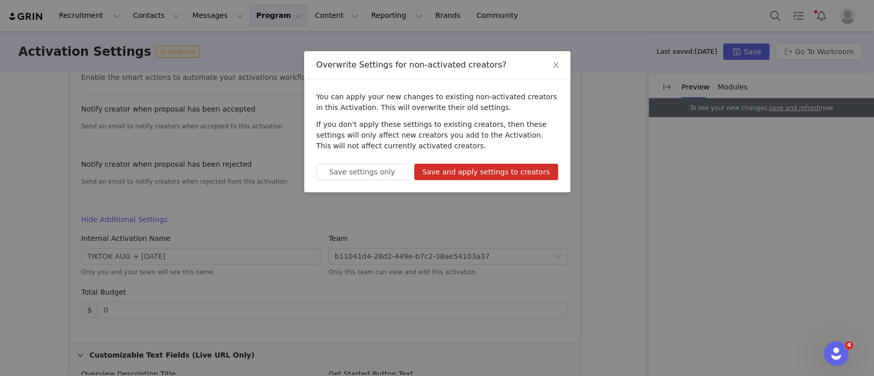
click at [510, 175] on button "Save and apply settings to creators" at bounding box center [486, 172] width 144 height 16
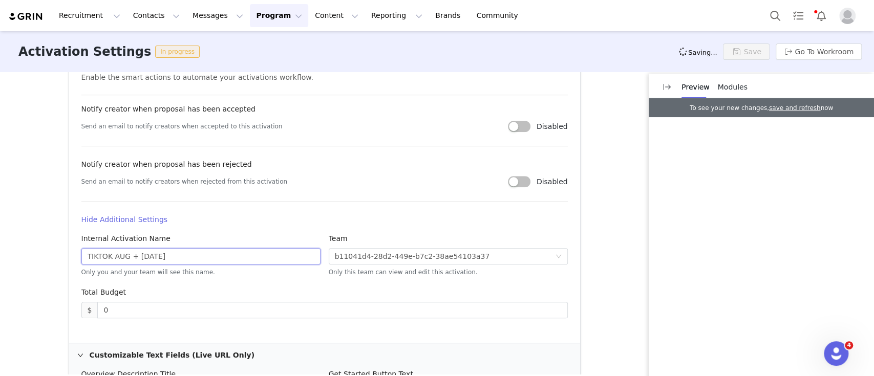
click at [122, 256] on input "TIKTOK AUG + SEP 2025" at bounding box center [200, 256] width 239 height 16
click at [139, 260] on input "TIKTOK Aug + SEP 2025" at bounding box center [200, 256] width 239 height 16
drag, startPoint x: 104, startPoint y: 259, endPoint x: 86, endPoint y: 258, distance: 18.5
click at [86, 258] on input "TIKTOK Aug + Sep 2025" at bounding box center [200, 256] width 239 height 16
click at [39, 257] on div "Activation Type Ongoing activations do not have start and end dates. Content wi…" at bounding box center [437, 223] width 874 height 303
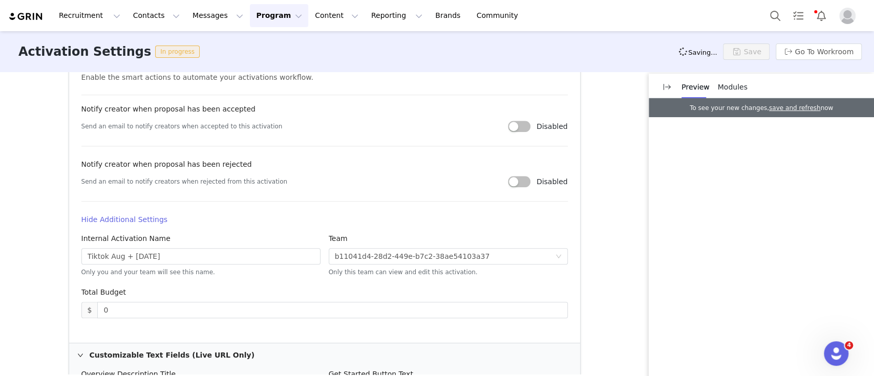
type input "TIKTOK AUG + SEP 2025"
drag, startPoint x: 185, startPoint y: 251, endPoint x: 25, endPoint y: 241, distance: 160.5
click at [25, 241] on div "Activation Type Ongoing activations do not have start and end dates. Content wi…" at bounding box center [437, 223] width 874 height 303
click at [745, 52] on button "Save" at bounding box center [746, 52] width 46 height 16
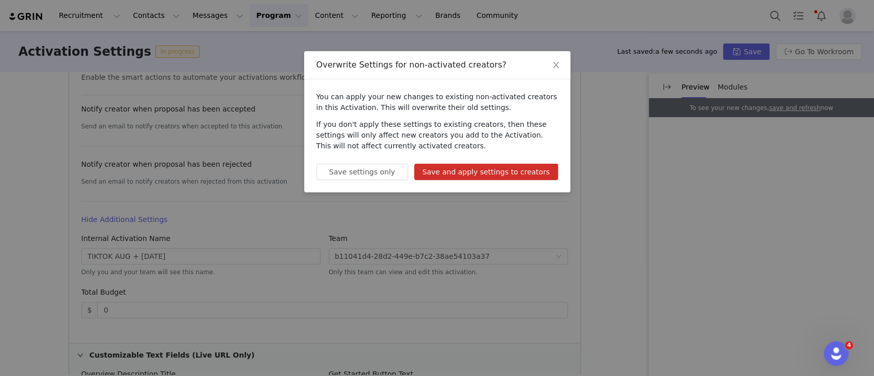
click at [474, 171] on button "Save and apply settings to creators" at bounding box center [486, 172] width 144 height 16
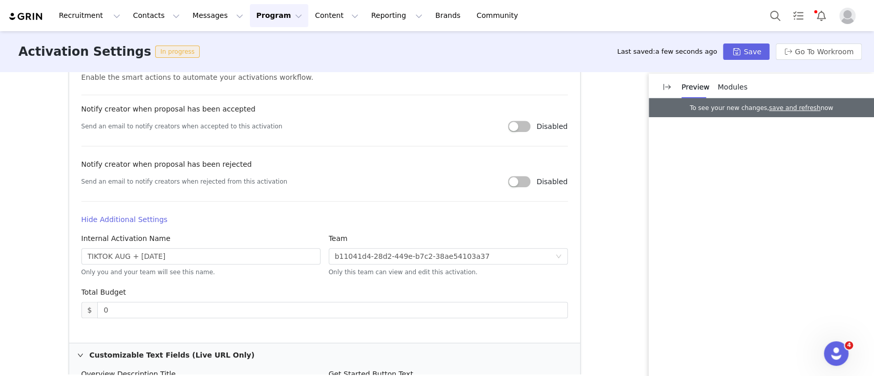
click at [250, 25] on button "Program Program" at bounding box center [279, 15] width 58 height 23
click at [253, 35] on div "Activations Partnerships Affiliates" at bounding box center [265, 64] width 82 height 66
click at [254, 47] on p "Activations" at bounding box center [252, 45] width 39 height 11
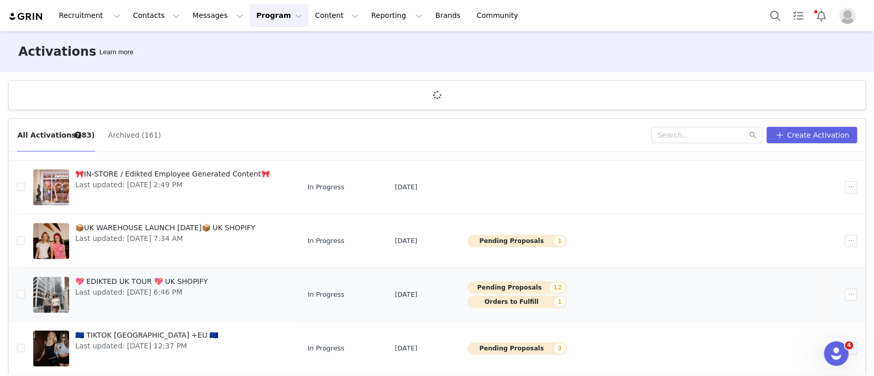
scroll to position [37, 0]
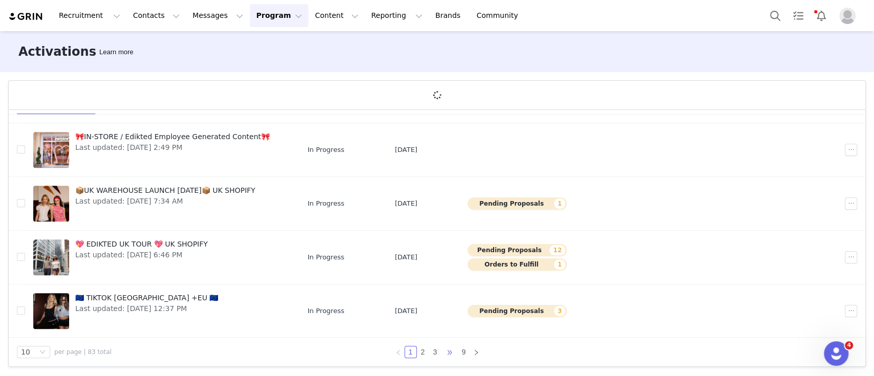
click at [441, 352] on span "•••" at bounding box center [449, 352] width 16 height 12
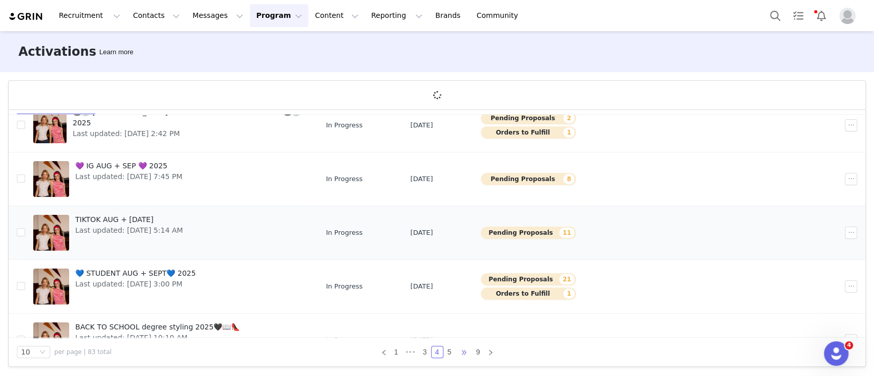
scroll to position [133, 0]
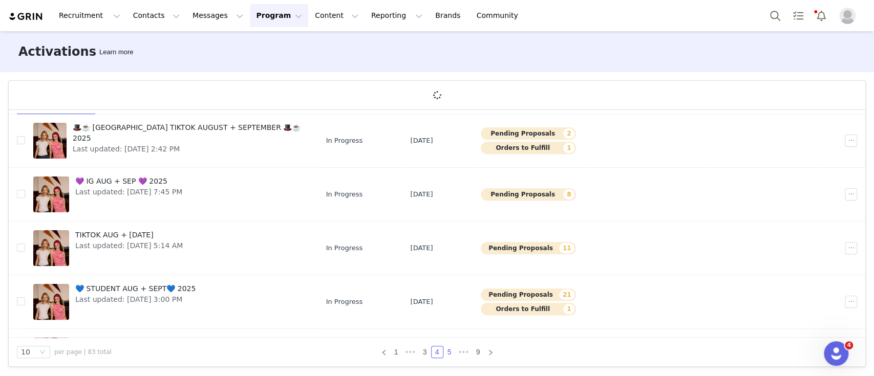
click at [444, 350] on link "5" at bounding box center [449, 352] width 11 height 11
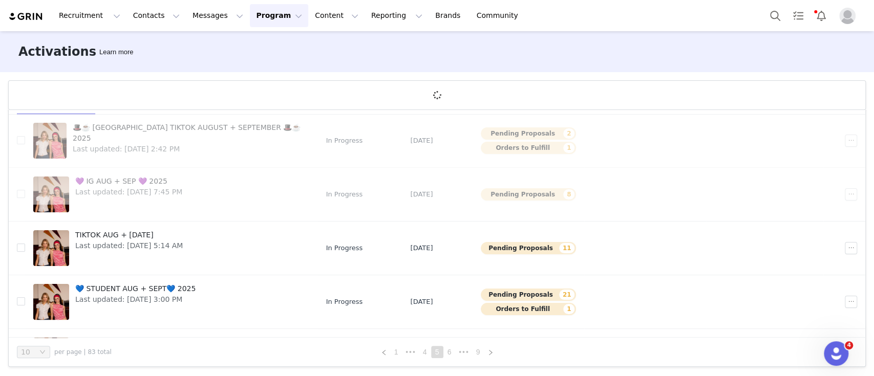
scroll to position [0, 0]
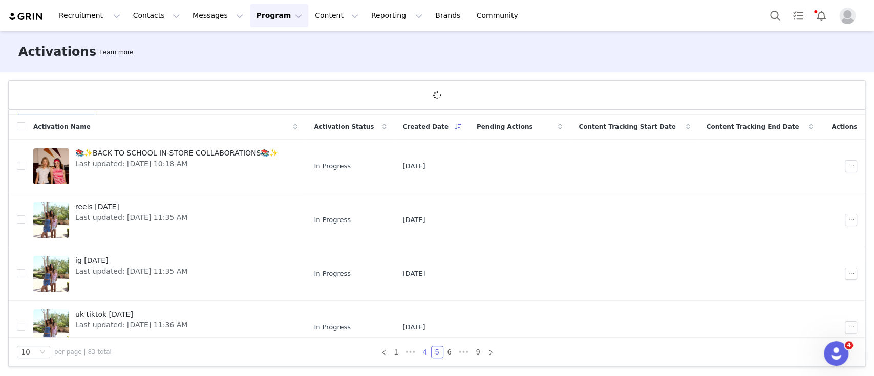
click at [424, 353] on link "4" at bounding box center [424, 352] width 11 height 11
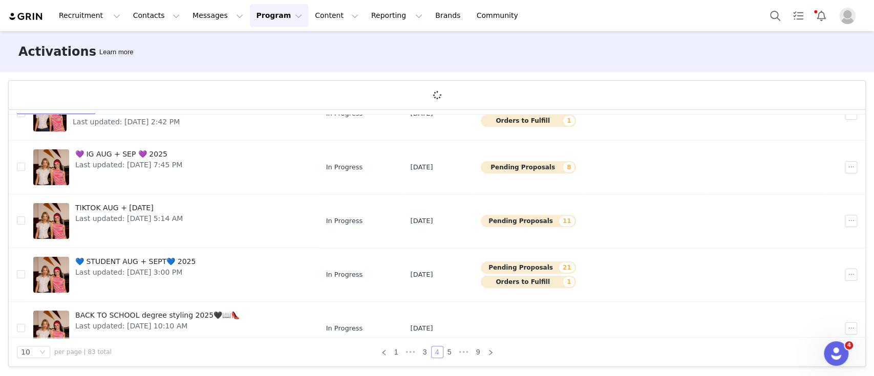
scroll to position [163, 0]
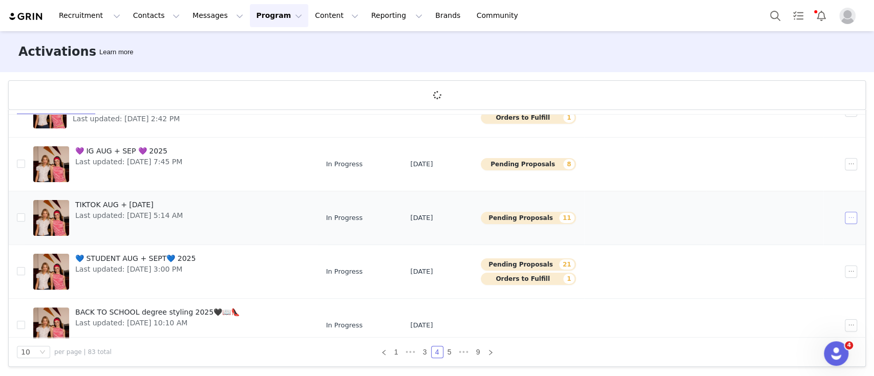
click at [845, 218] on button "button" at bounding box center [851, 218] width 12 height 12
click at [765, 231] on span "Edit" at bounding box center [769, 235] width 14 height 11
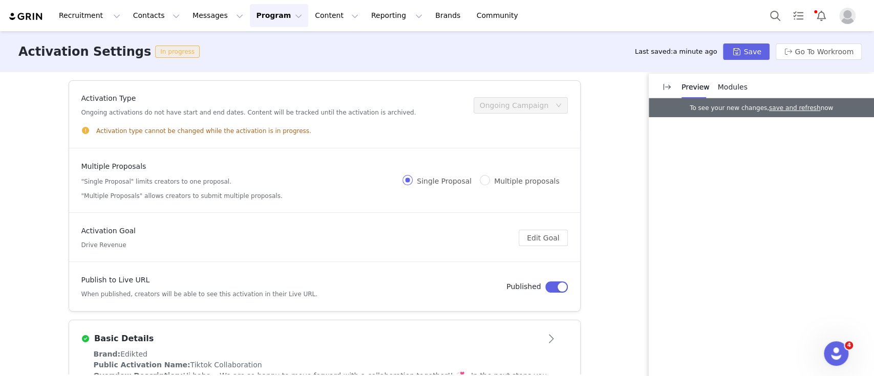
scroll to position [195, 0]
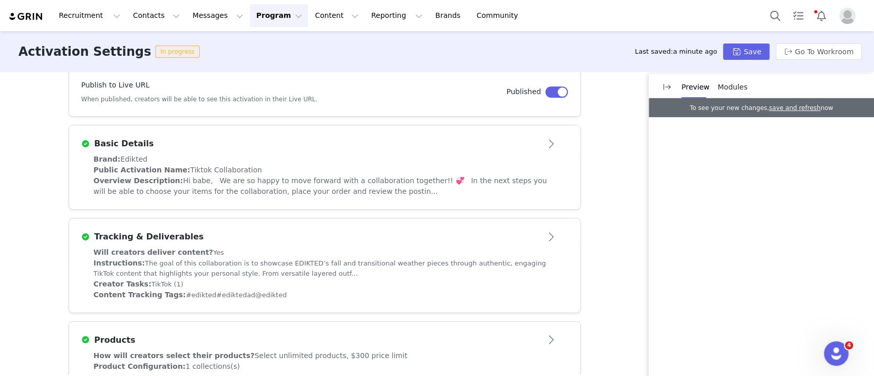
click at [242, 174] on div "Public Activation Name: Tiktok Collaboration" at bounding box center [325, 170] width 462 height 11
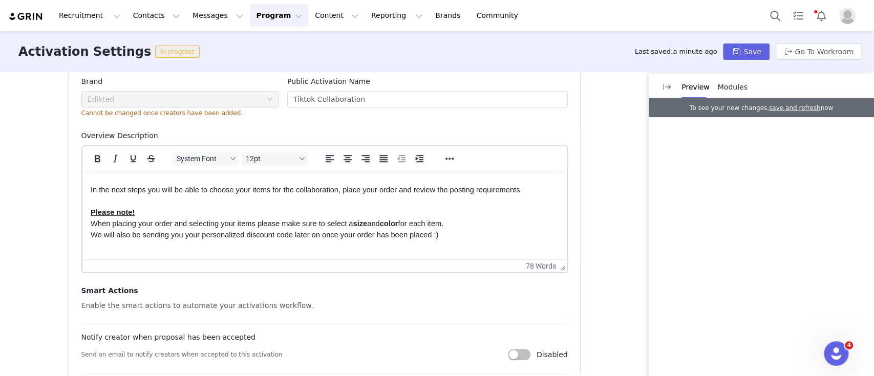
scroll to position [477, 0]
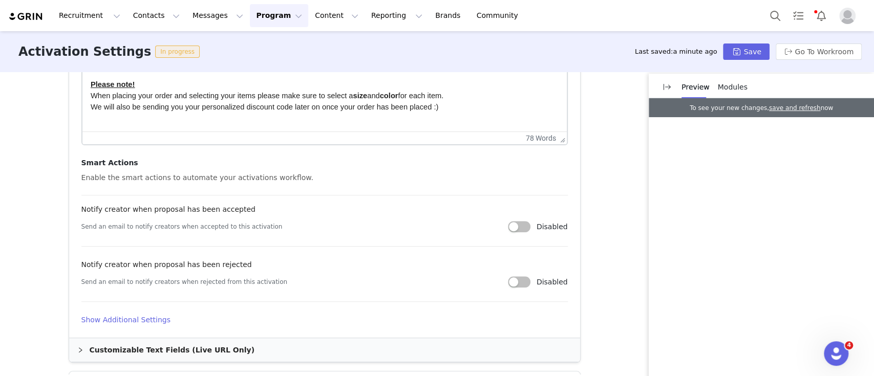
click at [139, 319] on h4 "Show Additional Settings" at bounding box center [324, 320] width 486 height 11
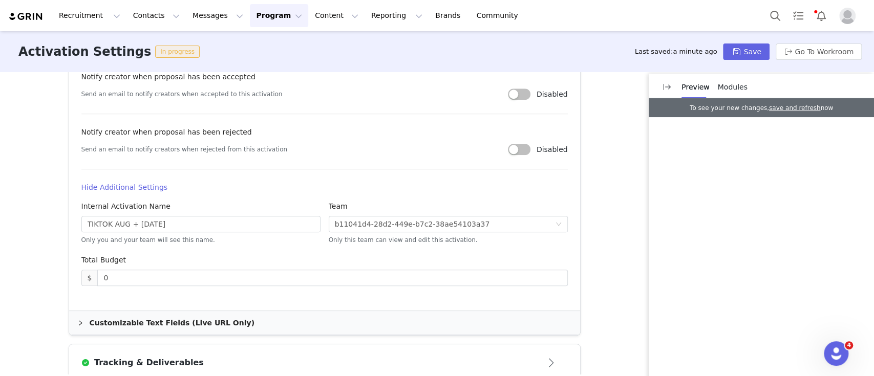
scroll to position [619, 0]
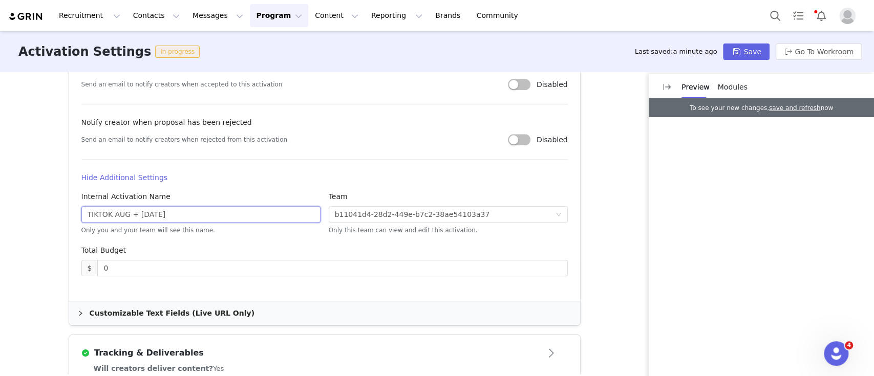
click at [142, 218] on input "TIKTOK AUG + SEP 2025" at bounding box center [200, 214] width 239 height 16
click at [120, 214] on input "TIKTOK AUG + Sep 2025" at bounding box center [200, 214] width 239 height 16
click at [103, 218] on input "TIKTOK Aug + Sep 2025" at bounding box center [200, 214] width 239 height 16
type input "Tiktok Aug + Sep 2025"
click at [739, 59] on button "Save" at bounding box center [746, 52] width 46 height 16
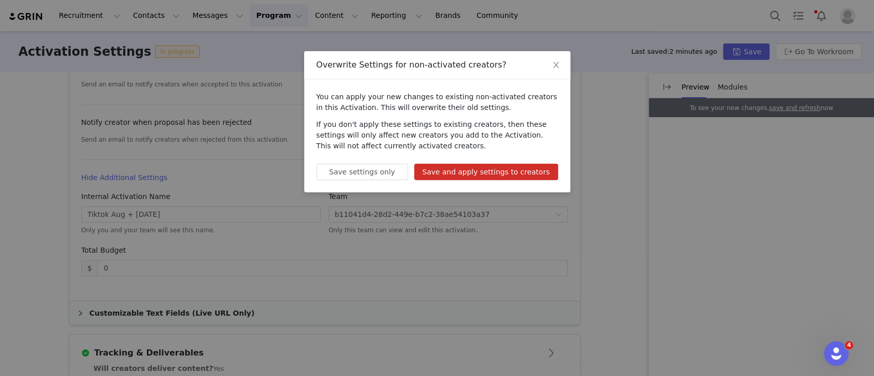
click at [458, 169] on button "Save and apply settings to creators" at bounding box center [486, 172] width 144 height 16
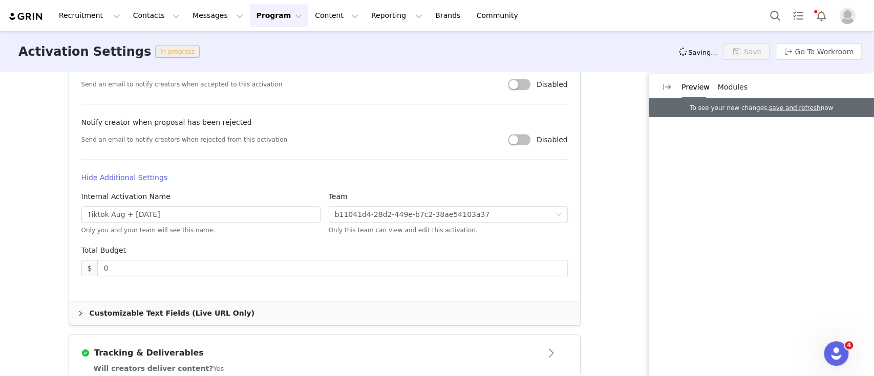
click at [270, 12] on button "Program Program" at bounding box center [279, 15] width 58 height 23
click at [269, 47] on div "Activations" at bounding box center [265, 45] width 69 height 11
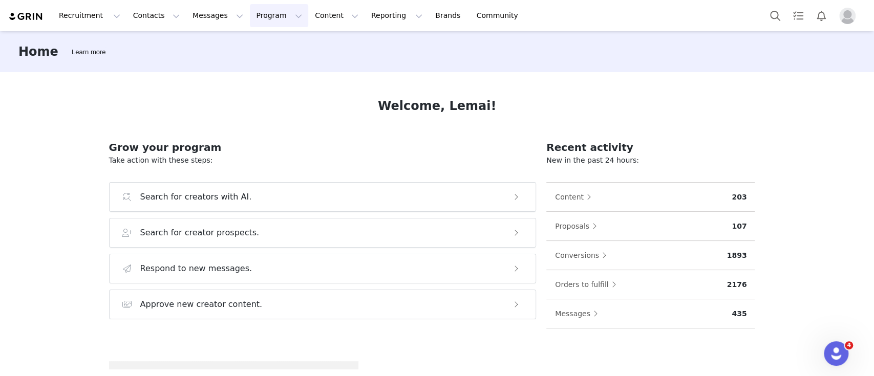
click at [251, 11] on button "Program Program" at bounding box center [279, 15] width 58 height 23
click at [258, 47] on p "Activations" at bounding box center [252, 45] width 39 height 11
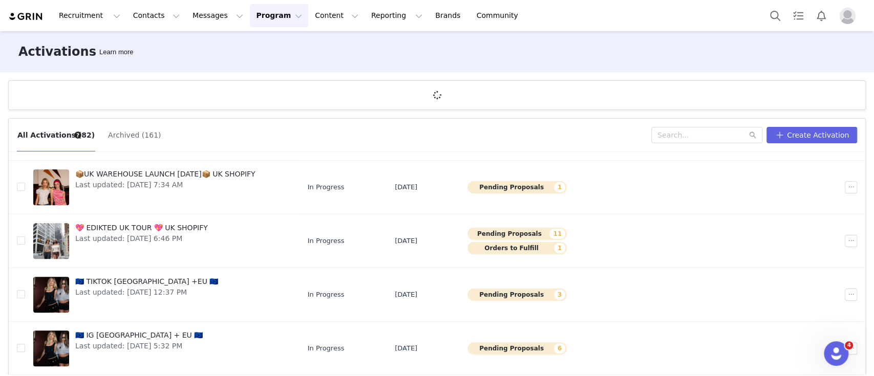
scroll to position [37, 0]
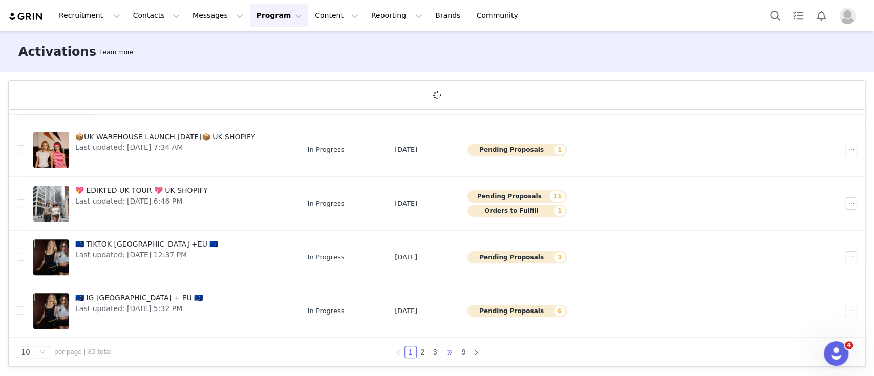
click at [441, 352] on span "•••" at bounding box center [449, 352] width 16 height 12
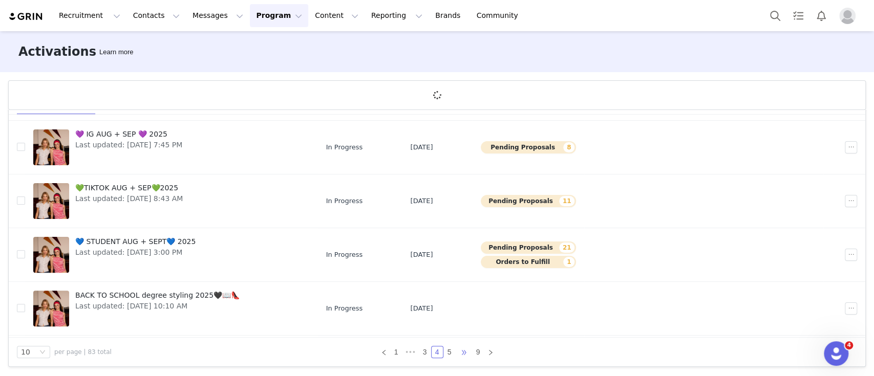
scroll to position [195, 0]
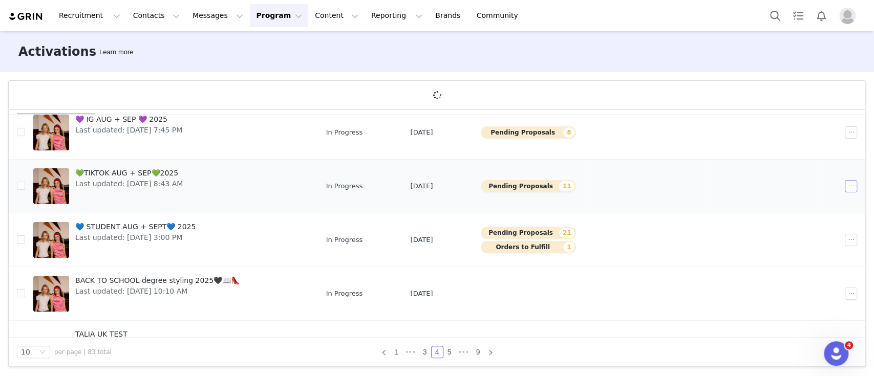
click at [845, 186] on button "button" at bounding box center [851, 186] width 12 height 12
click at [761, 203] on div "Edit" at bounding box center [794, 203] width 89 height 11
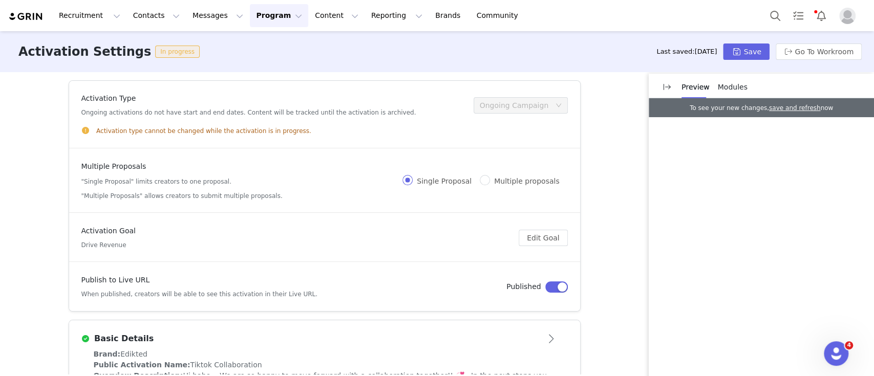
scroll to position [488, 0]
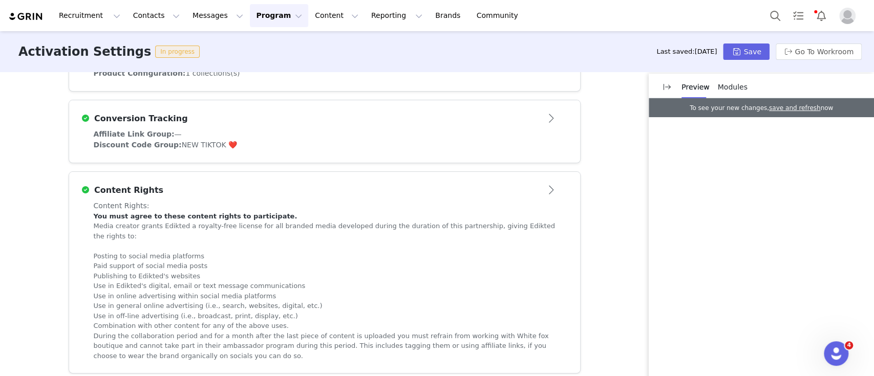
click at [257, 148] on div "Discount Code Group: NEW TIKTOK ❤️" at bounding box center [325, 145] width 462 height 11
